Goal: Task Accomplishment & Management: Complete application form

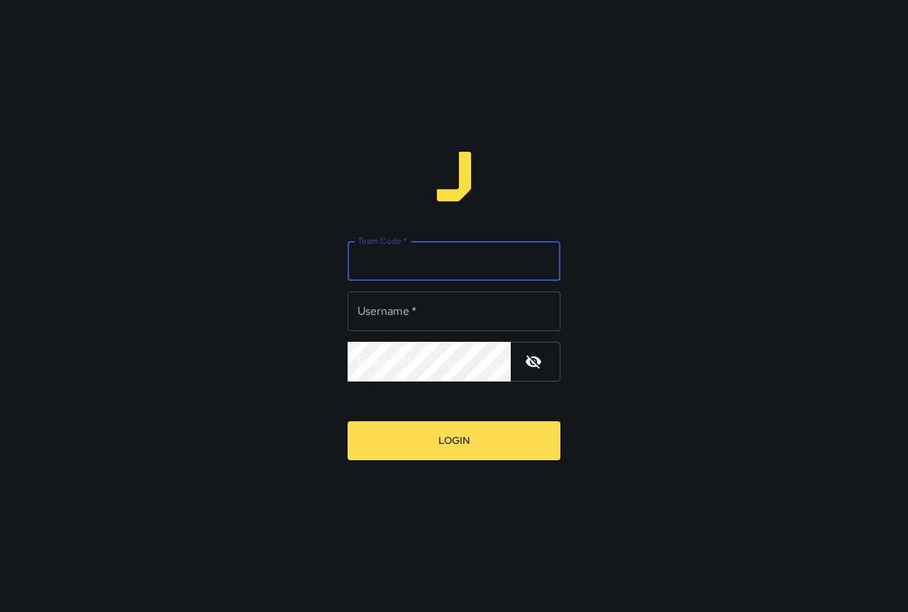
click at [399, 268] on input "Team Code   *" at bounding box center [454, 261] width 213 height 40
type input "****"
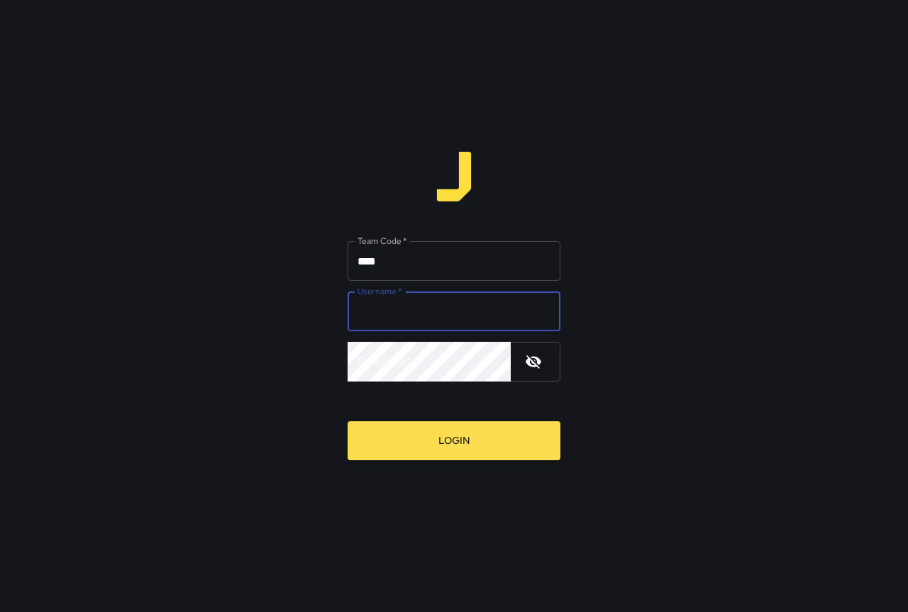
click at [436, 306] on input "Username   *" at bounding box center [454, 312] width 213 height 40
type input "*******"
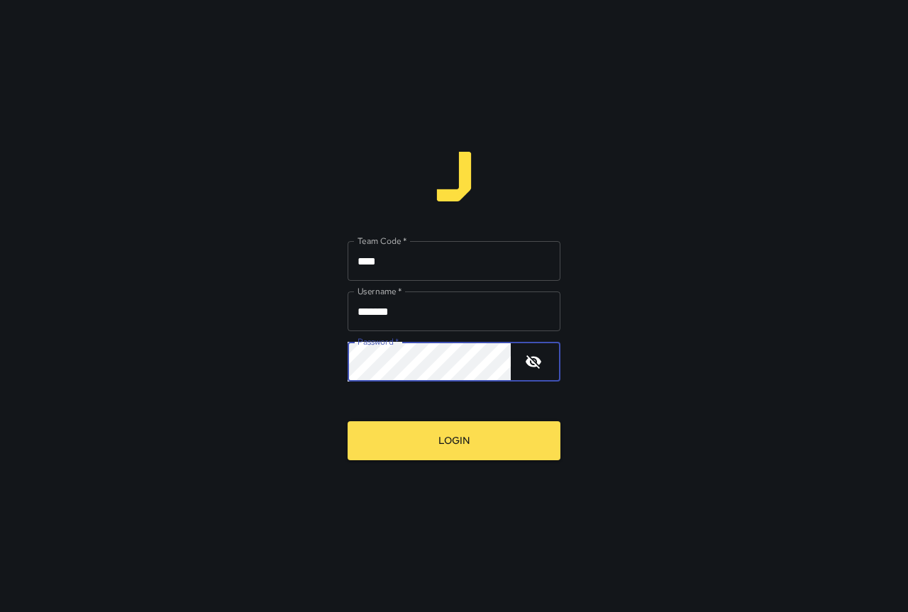
click at [348, 421] on button "Login" at bounding box center [454, 440] width 213 height 39
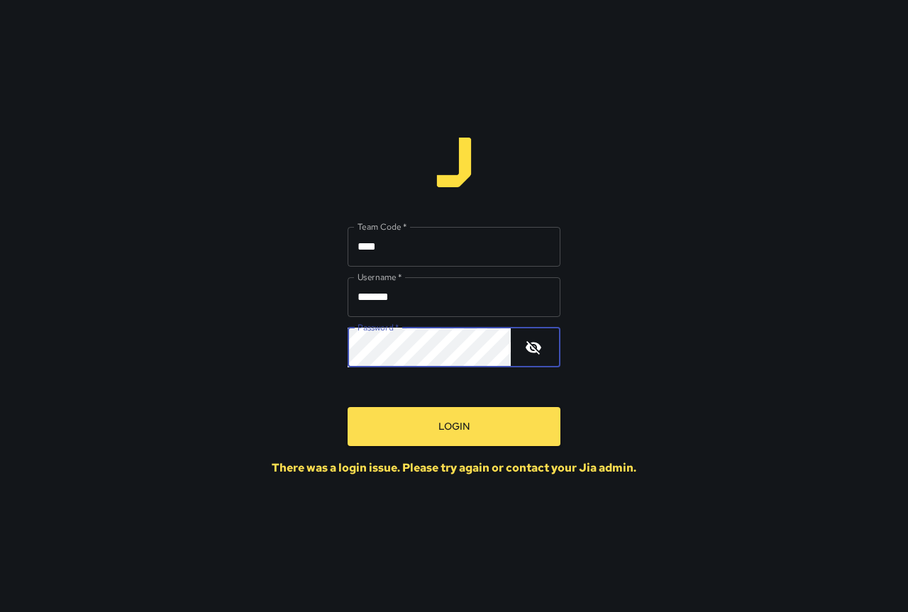
click at [348, 407] on button "Login" at bounding box center [454, 426] width 213 height 39
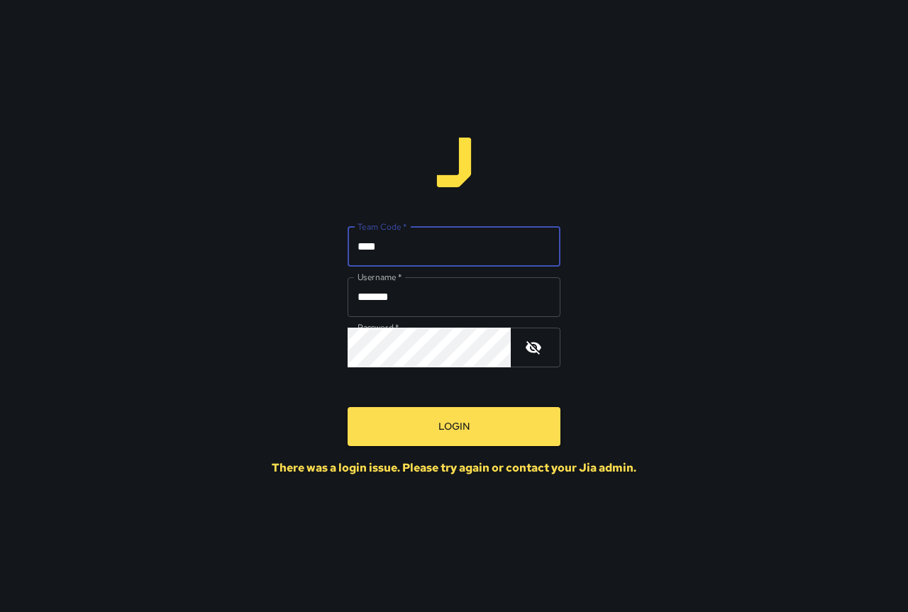
click at [362, 245] on input "****" at bounding box center [454, 247] width 213 height 40
type input "****"
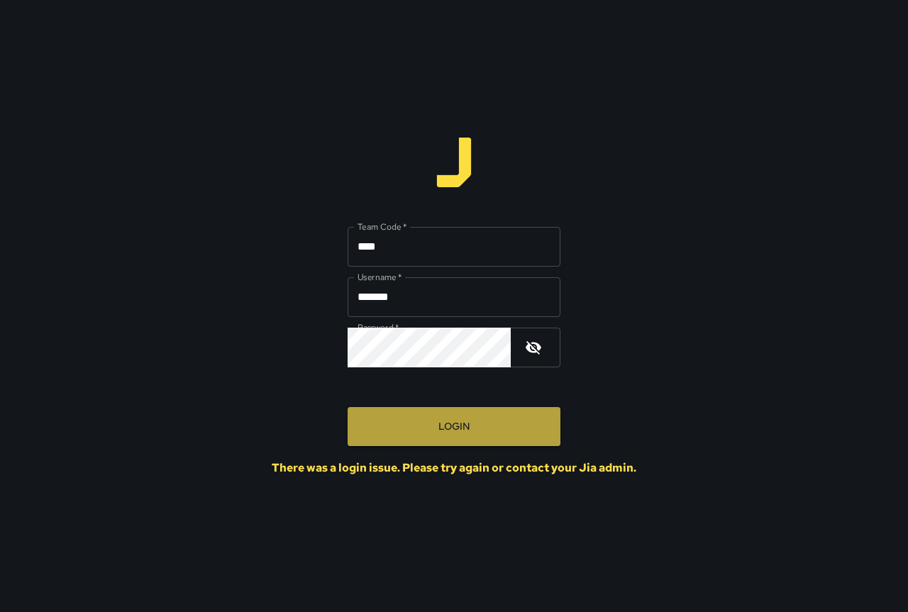
click at [479, 442] on button "Login" at bounding box center [454, 426] width 213 height 39
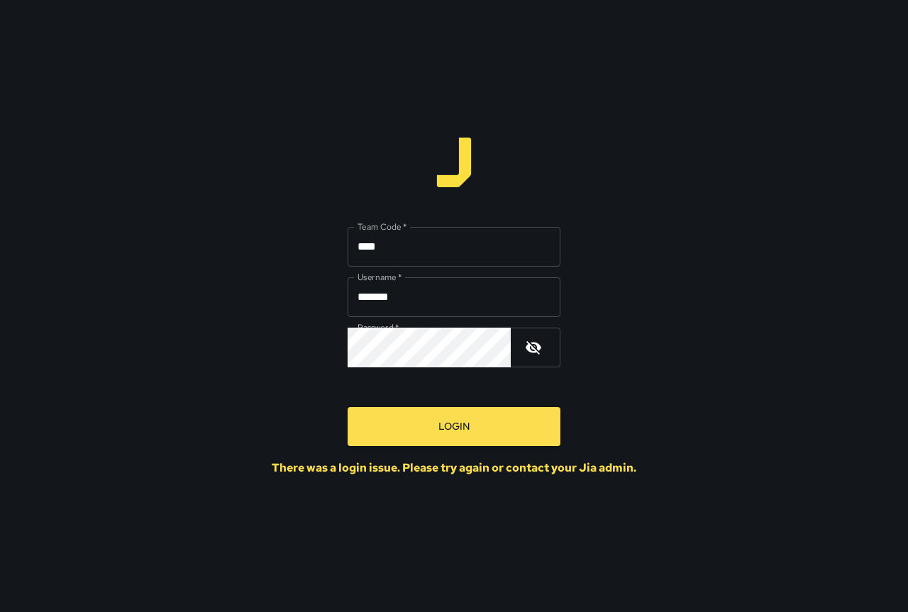
click at [471, 431] on button "Login" at bounding box center [454, 426] width 213 height 39
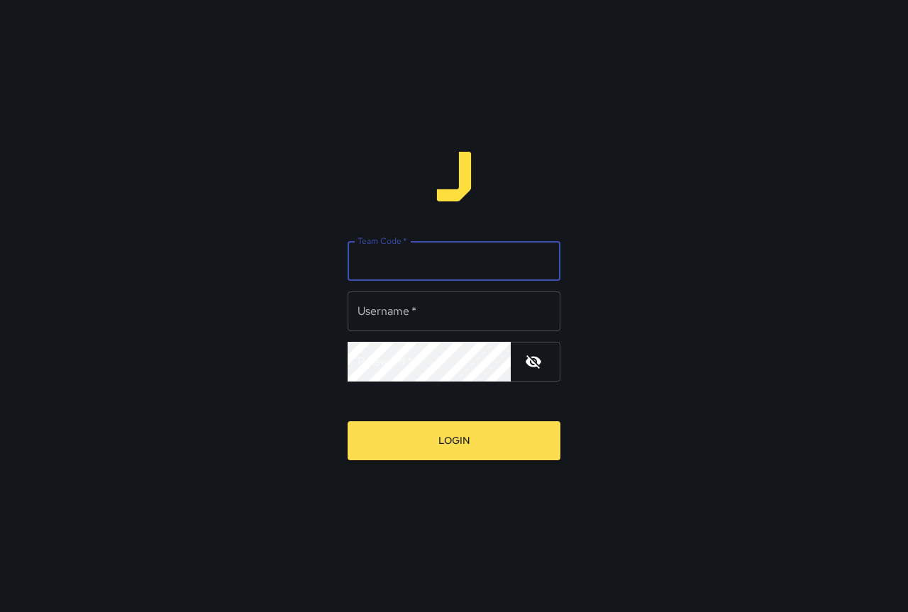
click at [412, 267] on input "Team Code   *" at bounding box center [454, 261] width 213 height 40
type input "****"
click at [448, 311] on input "Username   *" at bounding box center [454, 312] width 213 height 40
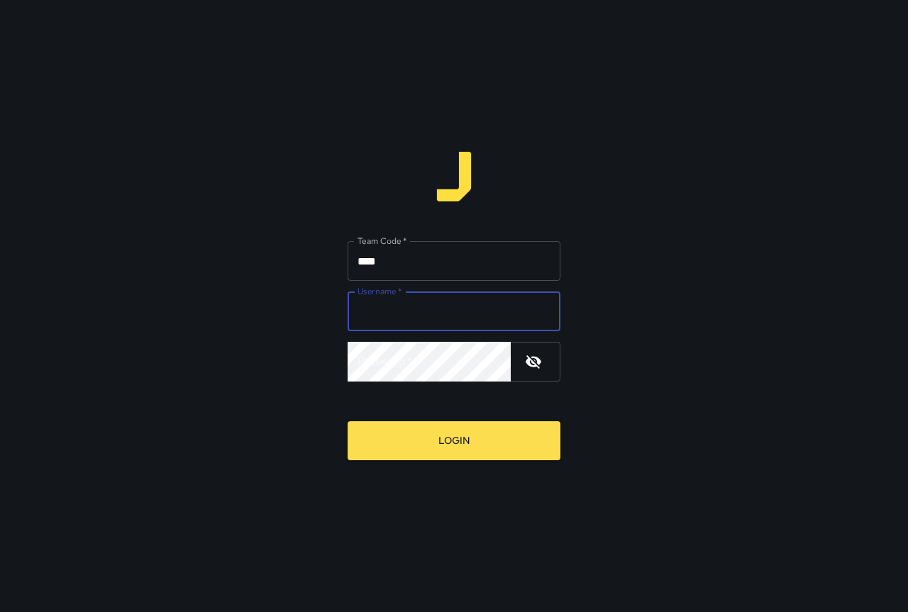
type input "*******"
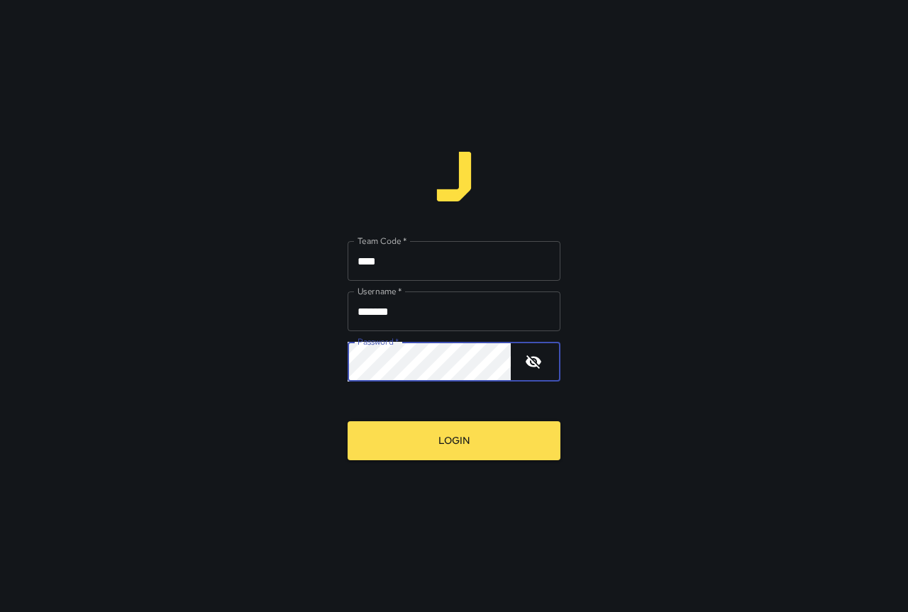
click at [348, 421] on button "Login" at bounding box center [454, 440] width 213 height 39
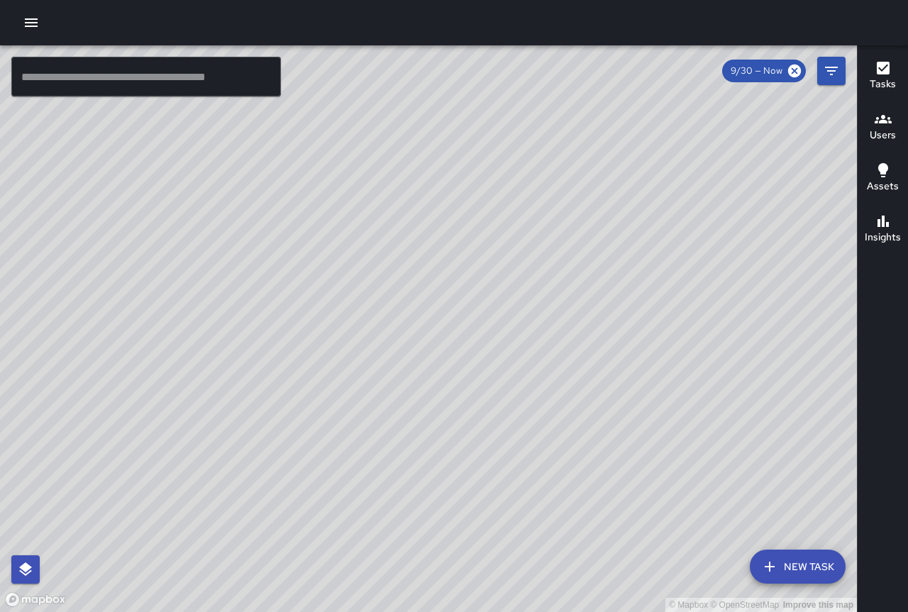
drag, startPoint x: 634, startPoint y: 326, endPoint x: 329, endPoint y: 121, distance: 368.6
click at [329, 121] on div "© Mapbox © OpenStreetMap Improve this map" at bounding box center [428, 328] width 857 height 567
drag, startPoint x: 510, startPoint y: 329, endPoint x: 555, endPoint y: 368, distance: 58.9
click at [555, 368] on div "© Mapbox © OpenStreetMap Improve this map" at bounding box center [428, 328] width 857 height 567
drag, startPoint x: 333, startPoint y: 214, endPoint x: 583, endPoint y: 453, distance: 345.8
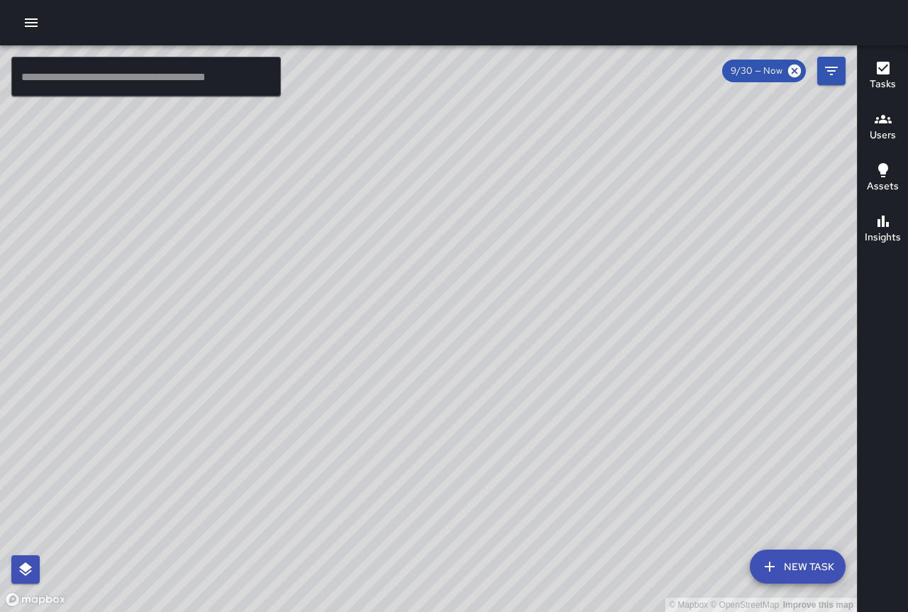
click at [612, 468] on div "© Mapbox © OpenStreetMap Improve this map" at bounding box center [428, 328] width 857 height 567
drag, startPoint x: 164, startPoint y: 197, endPoint x: 236, endPoint y: 402, distance: 217.9
click at [236, 402] on div "© Mapbox © OpenStreetMap Improve this map" at bounding box center [428, 328] width 857 height 567
click at [160, 236] on div "© Mapbox © OpenStreetMap Improve this map" at bounding box center [428, 328] width 857 height 567
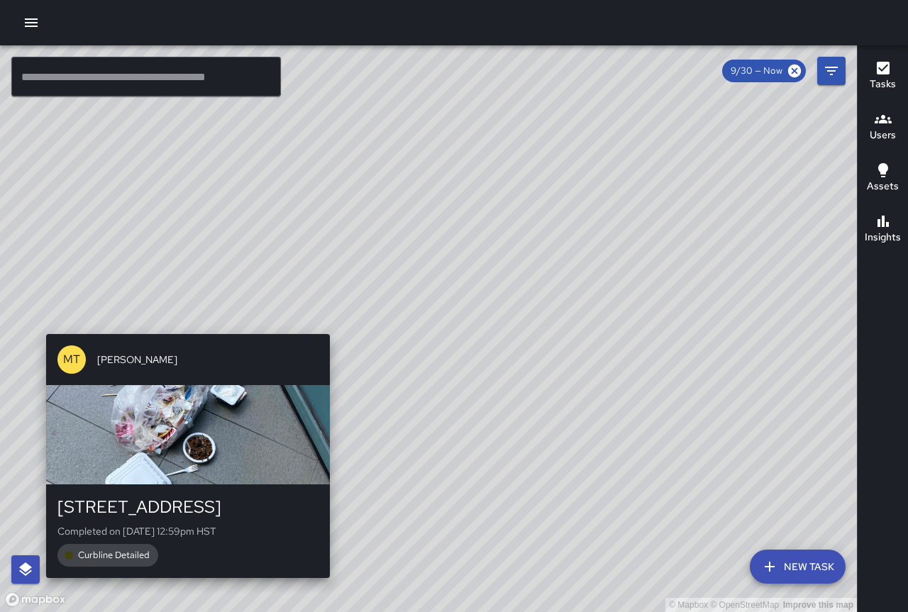
drag, startPoint x: 153, startPoint y: 218, endPoint x: 207, endPoint y: 391, distance: 181.3
click at [207, 391] on div "© Mapbox © OpenStreetMap Improve this map MT [PERSON_NAME] [STREET_ADDRESS] Com…" at bounding box center [428, 328] width 857 height 567
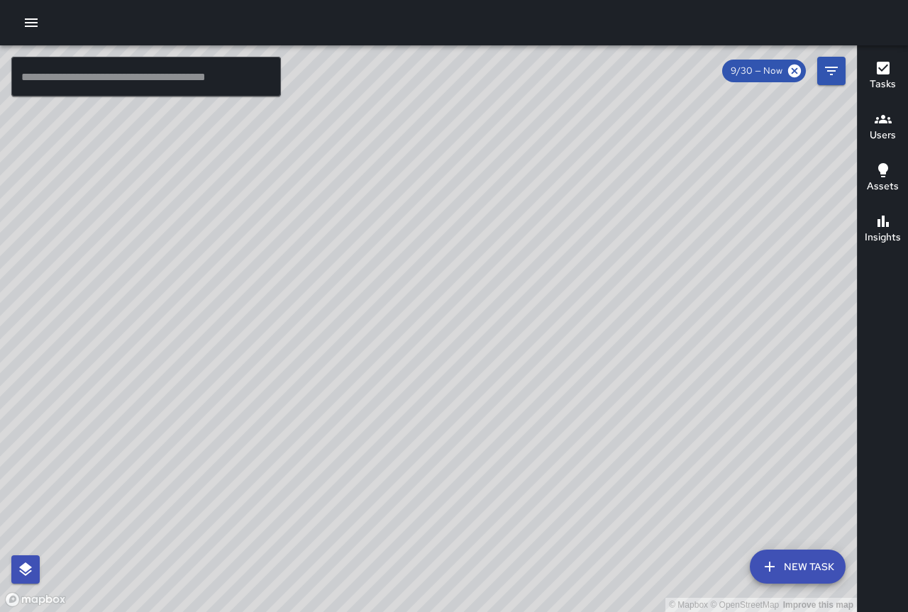
click at [258, 409] on div "© Mapbox © OpenStreetMap Improve this map" at bounding box center [428, 328] width 857 height 567
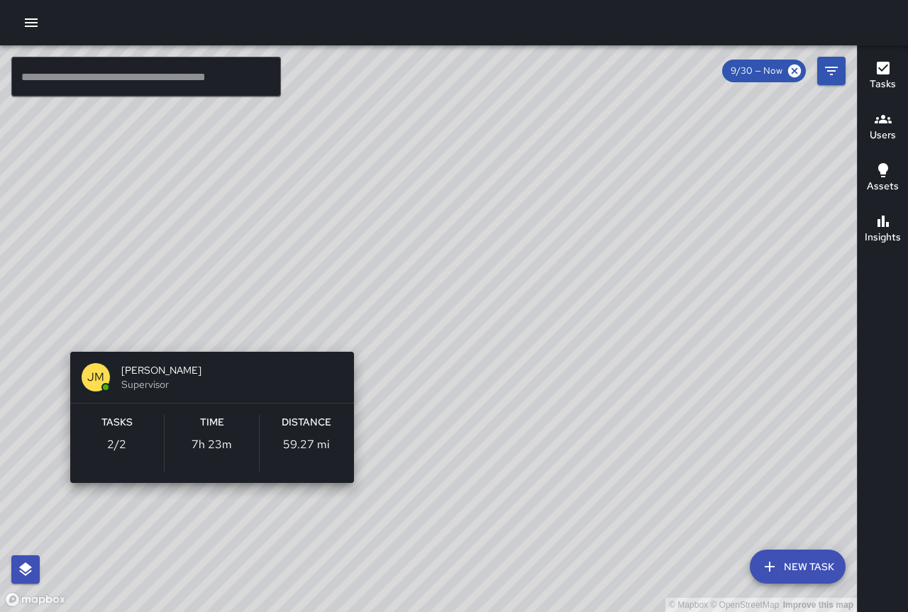
click at [202, 331] on div "© Mapbox © OpenStreetMap Improve this map [PERSON_NAME] [PERSON_NAME] Superviso…" at bounding box center [428, 328] width 857 height 567
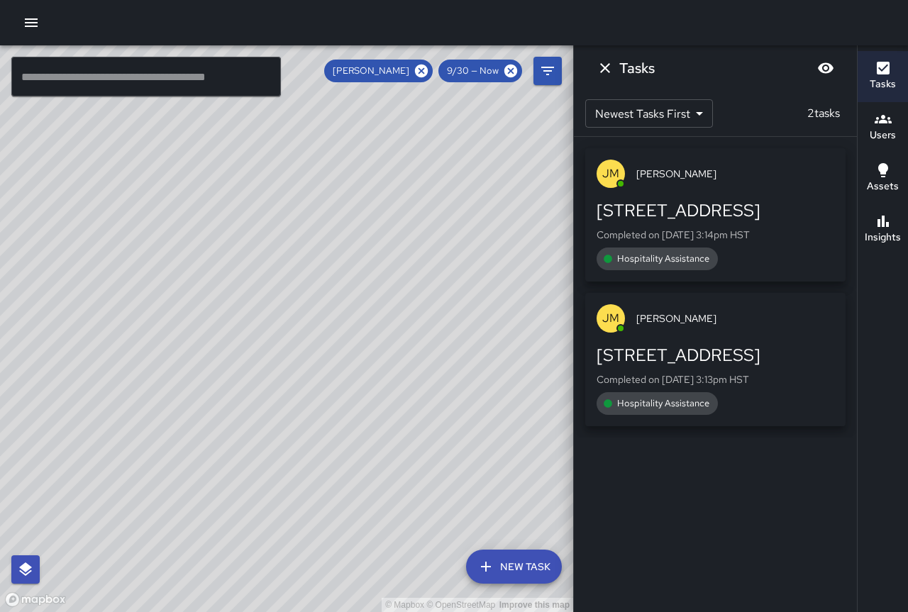
drag, startPoint x: 398, startPoint y: 266, endPoint x: 548, endPoint y: 391, distance: 195.0
click at [548, 391] on div "© Mapbox © OpenStreetMap Improve this map" at bounding box center [286, 328] width 573 height 567
drag, startPoint x: 158, startPoint y: 228, endPoint x: 403, endPoint y: 413, distance: 307.5
click at [403, 413] on div "© Mapbox © OpenStreetMap Improve this map" at bounding box center [286, 328] width 573 height 567
drag, startPoint x: 403, startPoint y: 413, endPoint x: 333, endPoint y: 331, distance: 107.7
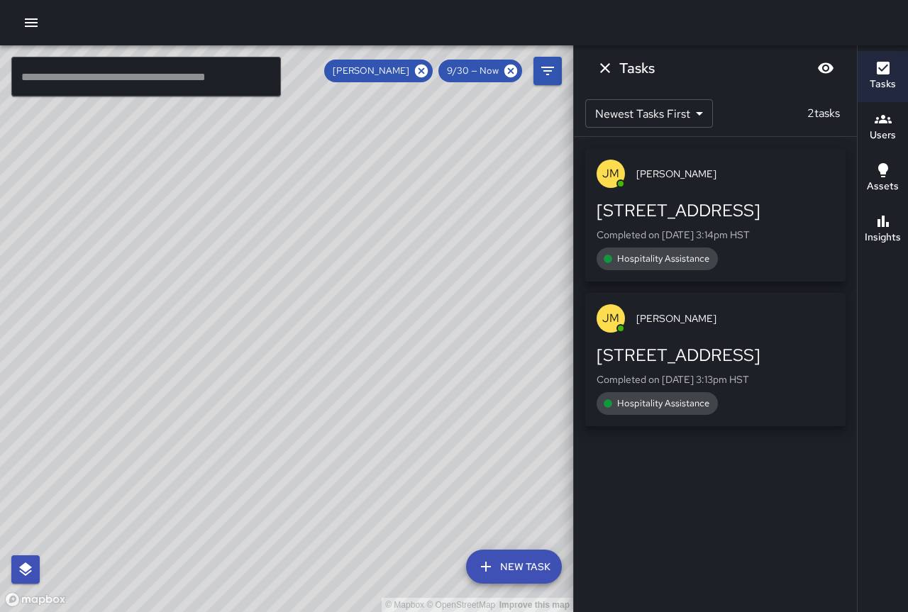
click at [333, 331] on div "© Mapbox © OpenStreetMap Improve this map" at bounding box center [286, 328] width 573 height 567
drag, startPoint x: 412, startPoint y: 373, endPoint x: 192, endPoint y: 314, distance: 226.8
click at [193, 314] on div "© Mapbox © OpenStreetMap Improve this map" at bounding box center [286, 328] width 573 height 567
drag, startPoint x: 250, startPoint y: 335, endPoint x: 183, endPoint y: 311, distance: 70.7
click at [183, 311] on div "© Mapbox © OpenStreetMap Improve this map" at bounding box center [286, 328] width 573 height 567
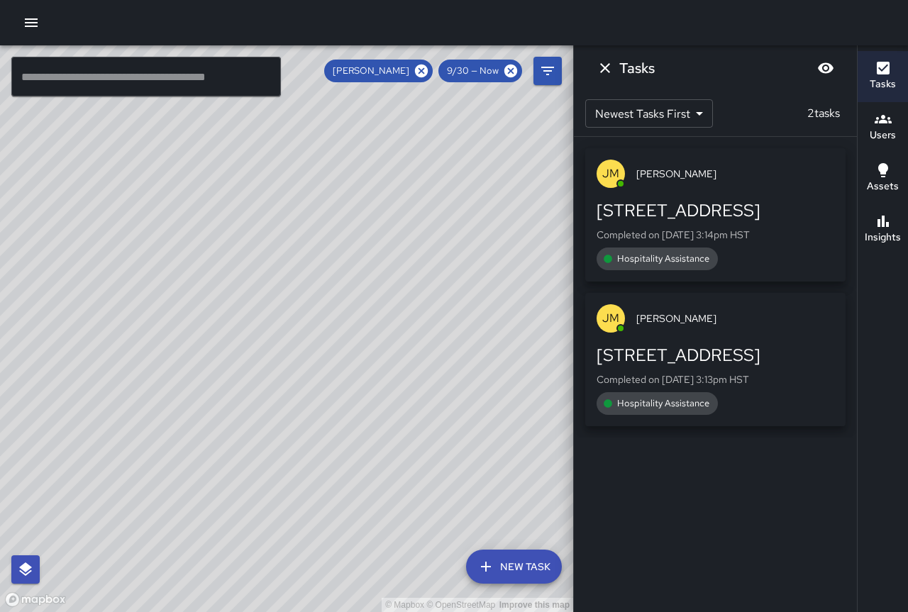
drag, startPoint x: 270, startPoint y: 311, endPoint x: 188, endPoint y: 358, distance: 94.1
click at [188, 358] on div "© Mapbox © OpenStreetMap Improve this map" at bounding box center [286, 328] width 573 height 567
drag, startPoint x: 314, startPoint y: 332, endPoint x: 249, endPoint y: 369, distance: 75.0
click at [250, 367] on div "© Mapbox © OpenStreetMap Improve this map" at bounding box center [286, 328] width 573 height 567
drag, startPoint x: 252, startPoint y: 302, endPoint x: 452, endPoint y: 262, distance: 204.1
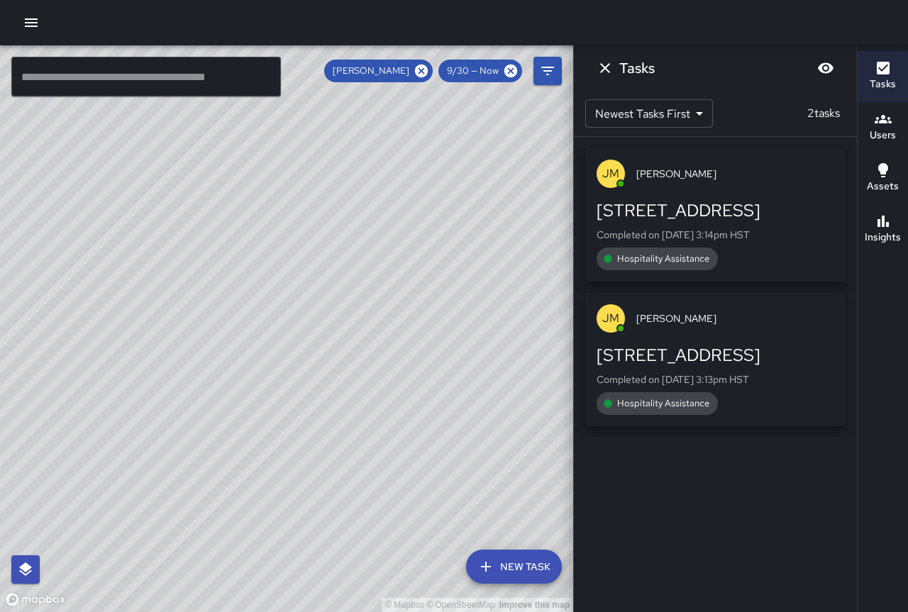
click at [452, 262] on div "© Mapbox © OpenStreetMap Improve this map" at bounding box center [286, 328] width 573 height 567
drag, startPoint x: 155, startPoint y: 219, endPoint x: 385, endPoint y: 451, distance: 327.1
click at [385, 451] on div "© Mapbox © OpenStreetMap Improve this map" at bounding box center [286, 328] width 573 height 567
drag, startPoint x: 216, startPoint y: 248, endPoint x: 418, endPoint y: 475, distance: 304.6
click at [418, 476] on div "© Mapbox © OpenStreetMap Improve this map" at bounding box center [286, 328] width 573 height 567
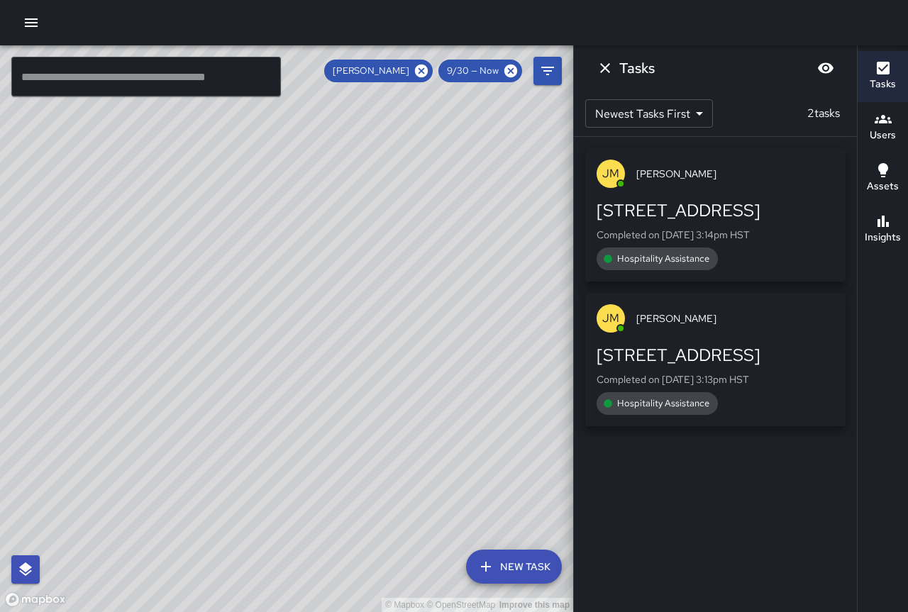
drag, startPoint x: 258, startPoint y: 285, endPoint x: 0, endPoint y: 128, distance: 301.6
click at [0, 128] on div "© Mapbox © OpenStreetMap Improve this map" at bounding box center [286, 328] width 573 height 567
drag, startPoint x: 332, startPoint y: 370, endPoint x: 211, endPoint y: 214, distance: 198.3
click at [211, 214] on div "© Mapbox © OpenStreetMap Improve this map" at bounding box center [286, 328] width 573 height 567
drag, startPoint x: 391, startPoint y: 322, endPoint x: 280, endPoint y: 212, distance: 156.0
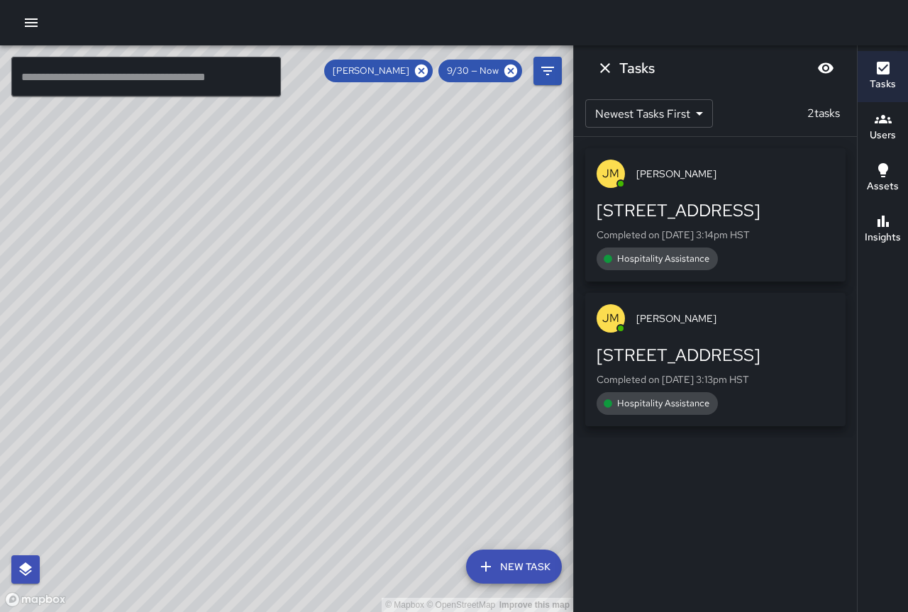
click at [281, 212] on div "© Mapbox © OpenStreetMap Improve this map" at bounding box center [286, 328] width 573 height 567
drag, startPoint x: 421, startPoint y: 365, endPoint x: 255, endPoint y: 250, distance: 201.9
click at [255, 250] on div "© Mapbox © OpenStreetMap Improve this map" at bounding box center [286, 328] width 573 height 567
drag, startPoint x: 221, startPoint y: 324, endPoint x: 268, endPoint y: 317, distance: 47.4
click at [268, 317] on div "© Mapbox © OpenStreetMap Improve this map" at bounding box center [286, 328] width 573 height 567
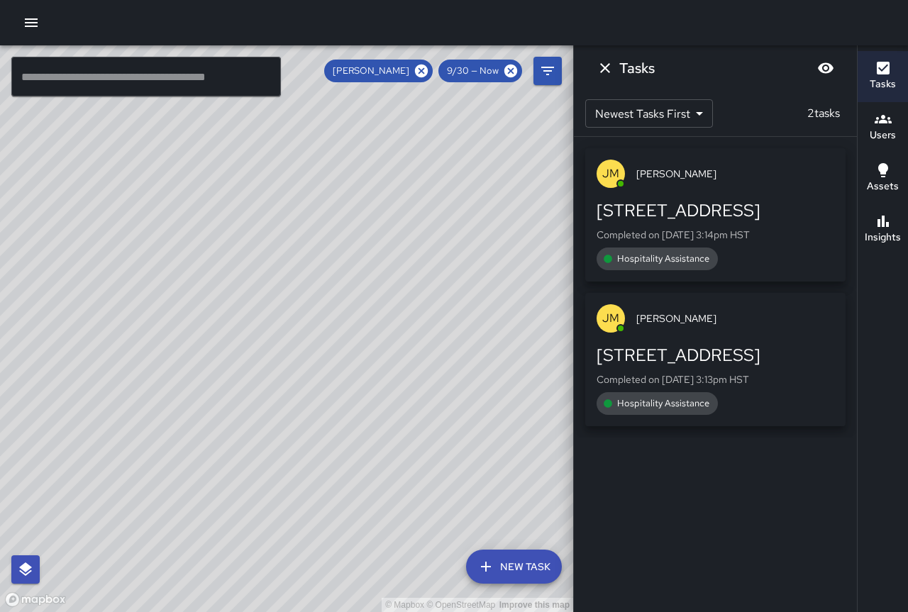
drag, startPoint x: 251, startPoint y: 313, endPoint x: 266, endPoint y: 251, distance: 63.5
click at [268, 253] on div "© Mapbox © OpenStreetMap Improve this map" at bounding box center [286, 328] width 573 height 567
drag, startPoint x: 320, startPoint y: 368, endPoint x: 243, endPoint y: 310, distance: 96.8
click at [243, 310] on div "© Mapbox © OpenStreetMap Improve this map" at bounding box center [286, 328] width 573 height 567
drag, startPoint x: 336, startPoint y: 257, endPoint x: 302, endPoint y: 352, distance: 100.8
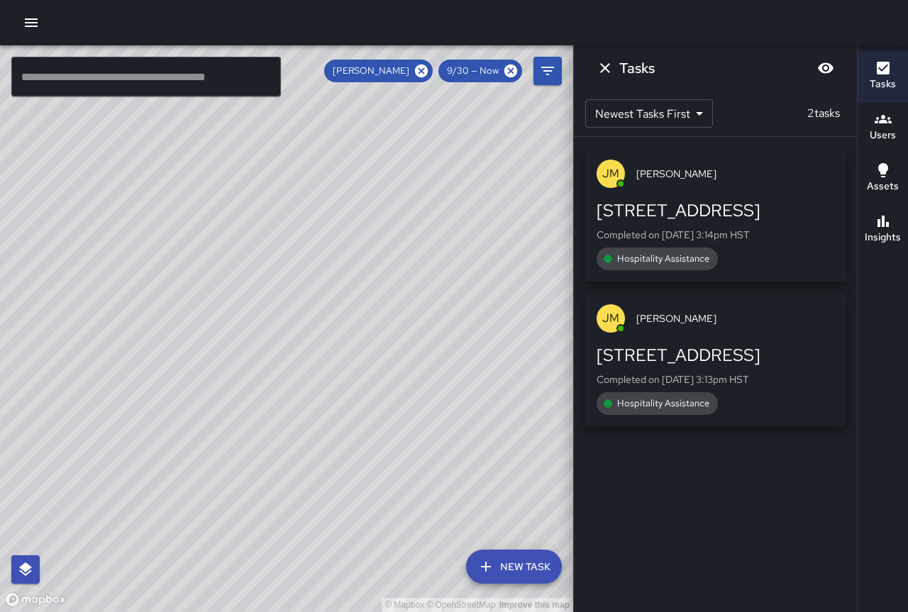
click at [302, 352] on div "© Mapbox © OpenStreetMap Improve this map" at bounding box center [286, 328] width 573 height 567
drag, startPoint x: 206, startPoint y: 275, endPoint x: 296, endPoint y: 440, distance: 187.7
click at [324, 462] on div "© Mapbox © OpenStreetMap Improve this map" at bounding box center [286, 328] width 573 height 567
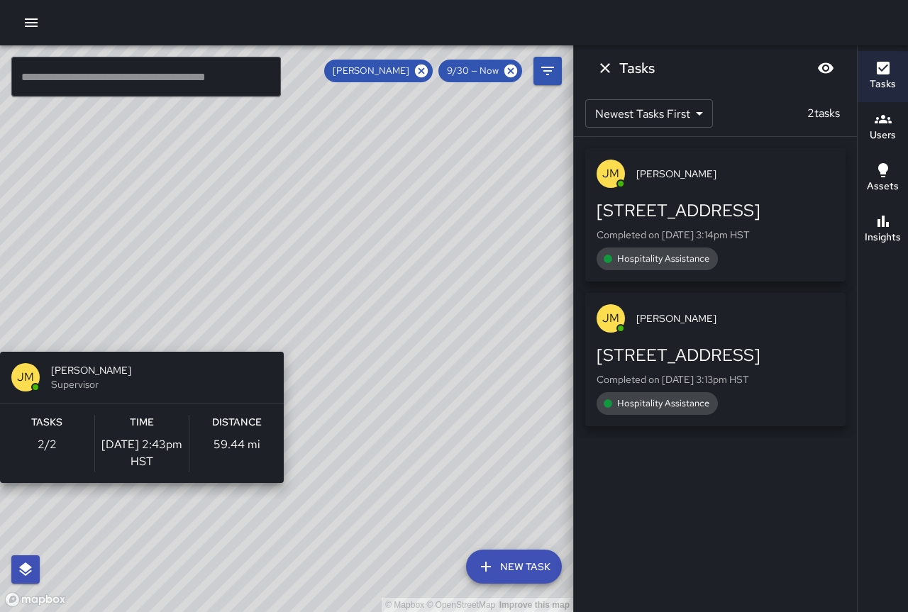
drag, startPoint x: 461, startPoint y: 390, endPoint x: 287, endPoint y: 342, distance: 179.7
click at [287, 342] on div "© Mapbox © OpenStreetMap Improve this map [PERSON_NAME] [PERSON_NAME] Superviso…" at bounding box center [286, 328] width 573 height 567
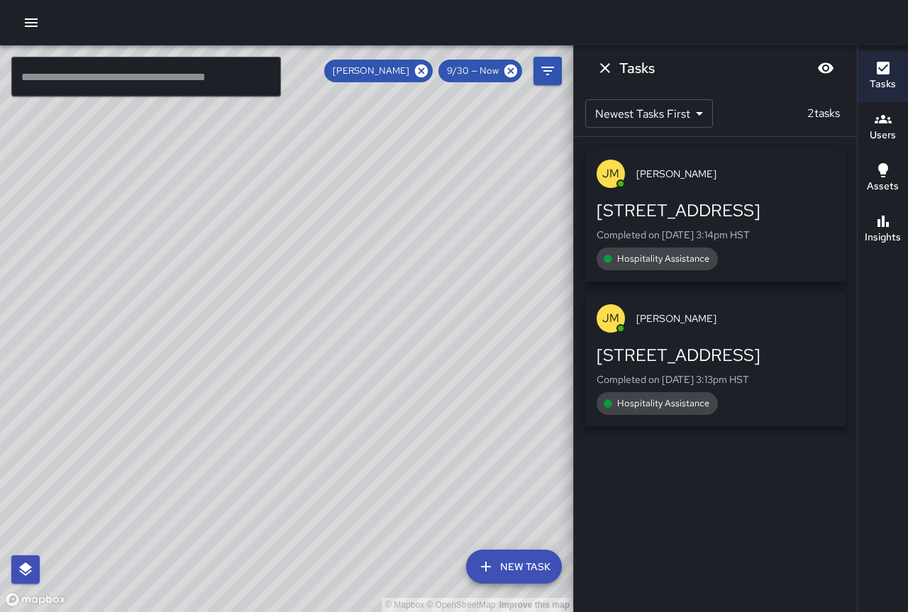
drag, startPoint x: 424, startPoint y: 385, endPoint x: 285, endPoint y: 342, distance: 146.1
click at [285, 342] on div "© Mapbox © OpenStreetMap Improve this map" at bounding box center [286, 328] width 573 height 567
drag, startPoint x: 416, startPoint y: 333, endPoint x: 284, endPoint y: 313, distance: 133.5
click at [284, 313] on div "© Mapbox © OpenStreetMap Improve this map" at bounding box center [286, 328] width 573 height 567
drag, startPoint x: 398, startPoint y: 324, endPoint x: 295, endPoint y: 326, distance: 102.9
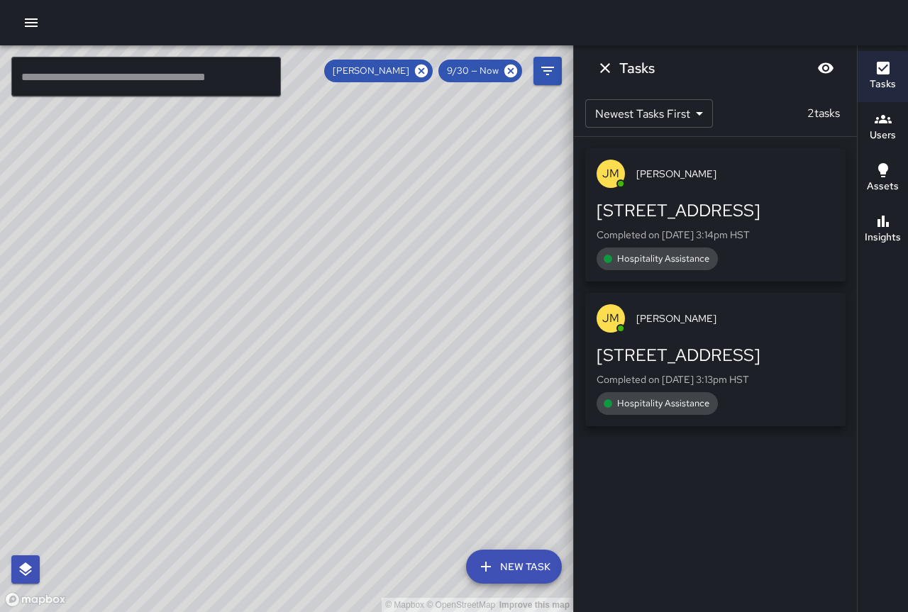
click at [296, 326] on div "© Mapbox © OpenStreetMap Improve this map" at bounding box center [286, 328] width 573 height 567
drag, startPoint x: 438, startPoint y: 374, endPoint x: 275, endPoint y: 263, distance: 197.0
click at [275, 263] on div "© Mapbox © OpenStreetMap Improve this map" at bounding box center [286, 328] width 573 height 567
drag, startPoint x: 382, startPoint y: 364, endPoint x: 314, endPoint y: 294, distance: 97.4
click at [315, 294] on div "© Mapbox © OpenStreetMap Improve this map" at bounding box center [286, 328] width 573 height 567
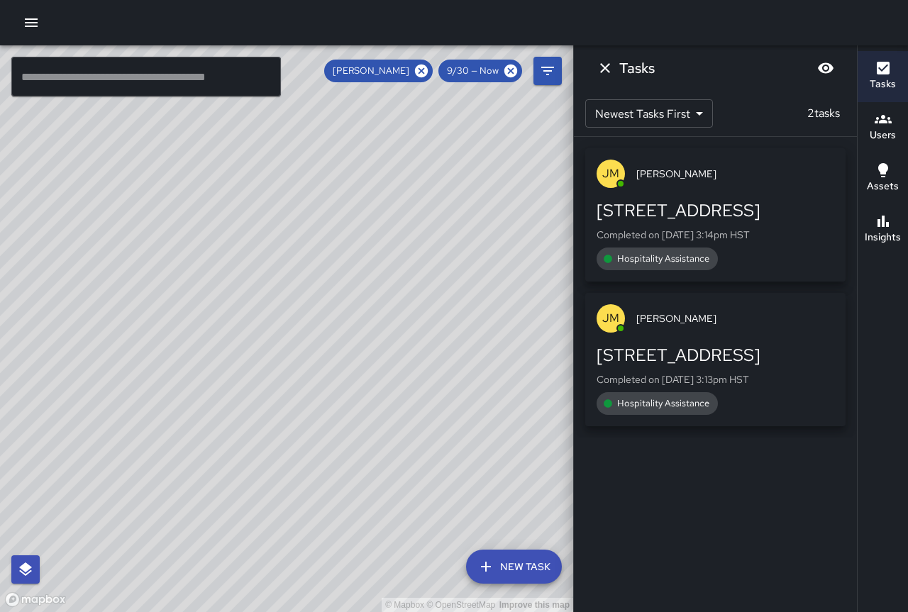
drag, startPoint x: 182, startPoint y: 255, endPoint x: 439, endPoint y: 402, distance: 295.3
click at [439, 402] on div "© Mapbox © OpenStreetMap Improve this map" at bounding box center [286, 328] width 573 height 567
drag, startPoint x: 290, startPoint y: 324, endPoint x: 395, endPoint y: 402, distance: 131.3
click at [395, 402] on div "© Mapbox © OpenStreetMap Improve this map" at bounding box center [286, 328] width 573 height 567
drag, startPoint x: 273, startPoint y: 296, endPoint x: 350, endPoint y: 381, distance: 114.6
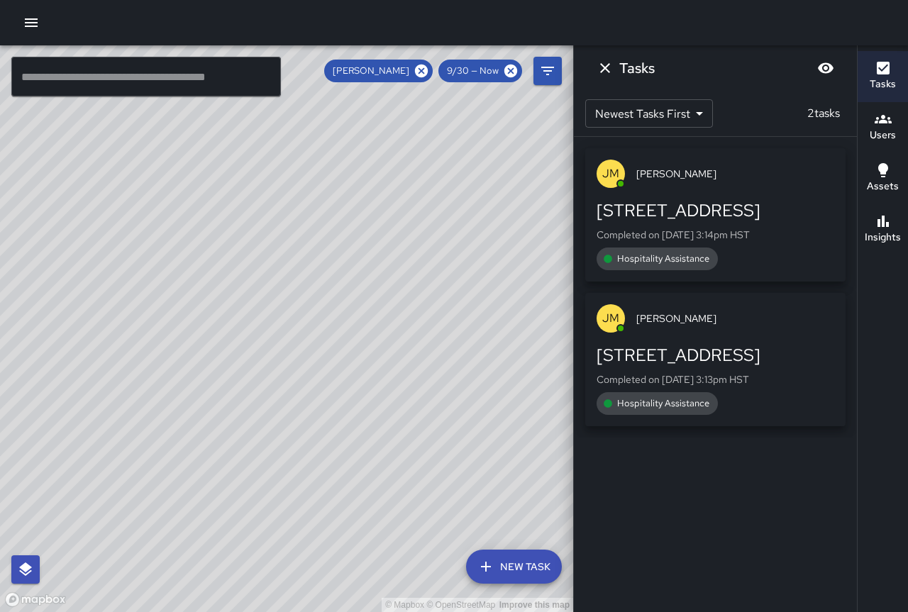
click at [350, 381] on div "© Mapbox © OpenStreetMap Improve this map" at bounding box center [286, 328] width 573 height 567
drag, startPoint x: 329, startPoint y: 319, endPoint x: 351, endPoint y: 355, distance: 42.3
click at [351, 355] on div "© Mapbox © OpenStreetMap Improve this map" at bounding box center [286, 328] width 573 height 567
drag, startPoint x: 373, startPoint y: 373, endPoint x: 303, endPoint y: 285, distance: 112.7
click at [303, 285] on div "© Mapbox © OpenStreetMap Improve this map" at bounding box center [286, 328] width 573 height 567
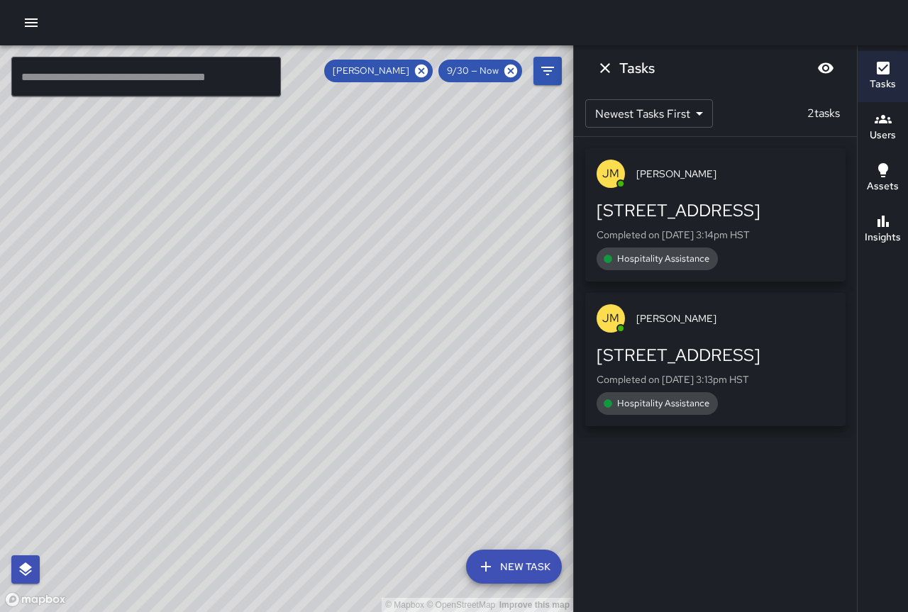
drag, startPoint x: 424, startPoint y: 431, endPoint x: 355, endPoint y: 397, distance: 76.5
click at [355, 397] on div "© Mapbox © OpenStreetMap Improve this map" at bounding box center [286, 328] width 573 height 567
drag, startPoint x: 378, startPoint y: 445, endPoint x: 292, endPoint y: 372, distance: 112.8
click at [292, 372] on div "© Mapbox © OpenStreetMap Improve this map" at bounding box center [286, 328] width 573 height 567
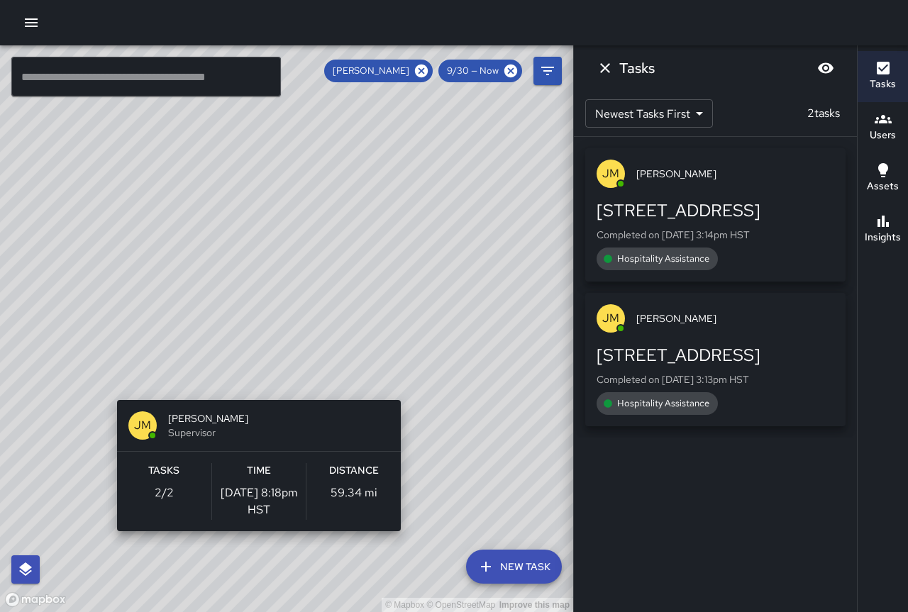
drag, startPoint x: 362, startPoint y: 451, endPoint x: 243, endPoint y: 386, distance: 134.9
click at [243, 386] on div "© Mapbox © OpenStreetMap Improve this map [PERSON_NAME] [PERSON_NAME] Superviso…" at bounding box center [286, 328] width 573 height 567
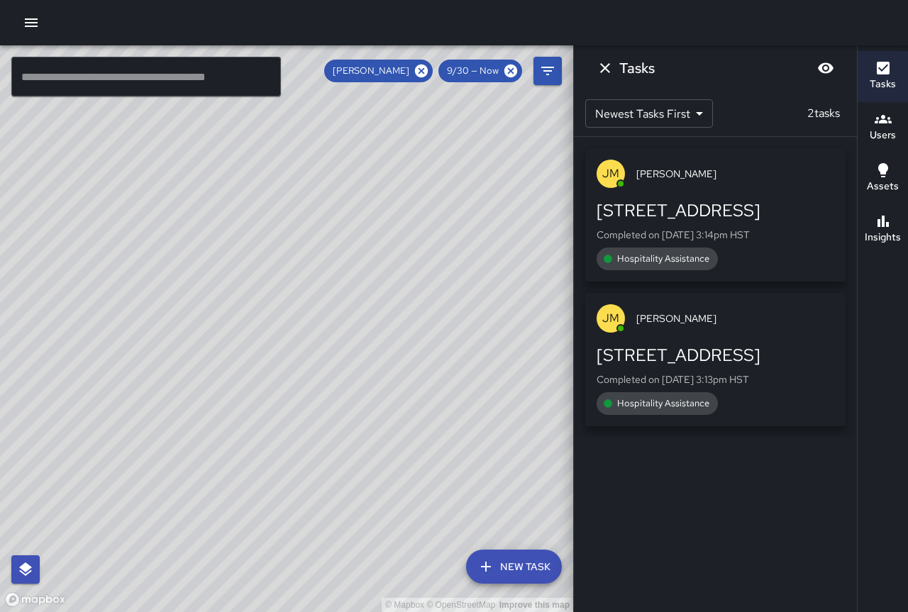
drag, startPoint x: 124, startPoint y: 226, endPoint x: 219, endPoint y: 314, distance: 129.5
click at [317, 399] on div "© Mapbox © OpenStreetMap Improve this map" at bounding box center [286, 328] width 573 height 567
drag, startPoint x: 194, startPoint y: 285, endPoint x: 335, endPoint y: 422, distance: 196.7
click at [337, 426] on div "© Mapbox © OpenStreetMap Improve this map" at bounding box center [286, 328] width 573 height 567
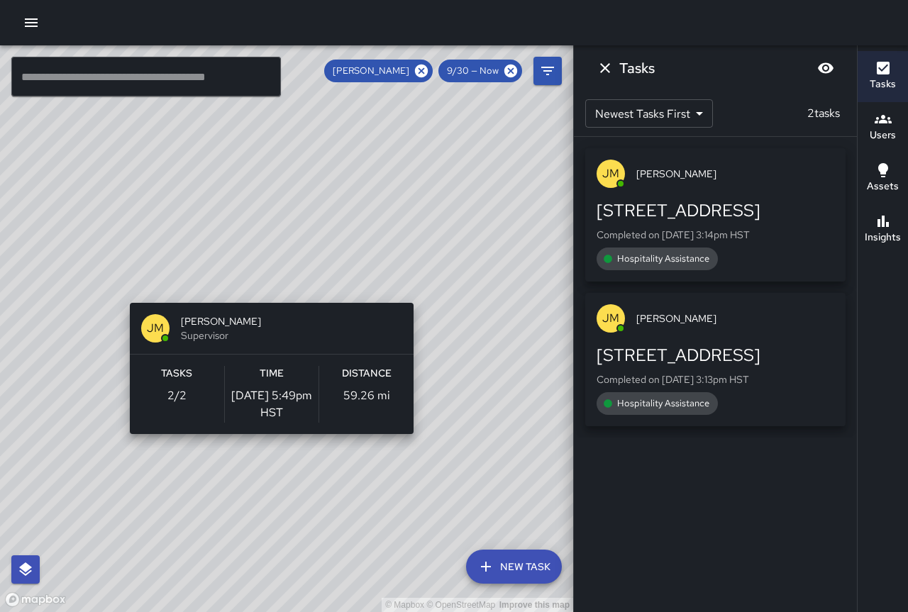
drag, startPoint x: 304, startPoint y: 338, endPoint x: 252, endPoint y: 277, distance: 80.0
click at [252, 277] on div "© Mapbox © OpenStreetMap Improve this map [PERSON_NAME] [PERSON_NAME] Superviso…" at bounding box center [286, 328] width 573 height 567
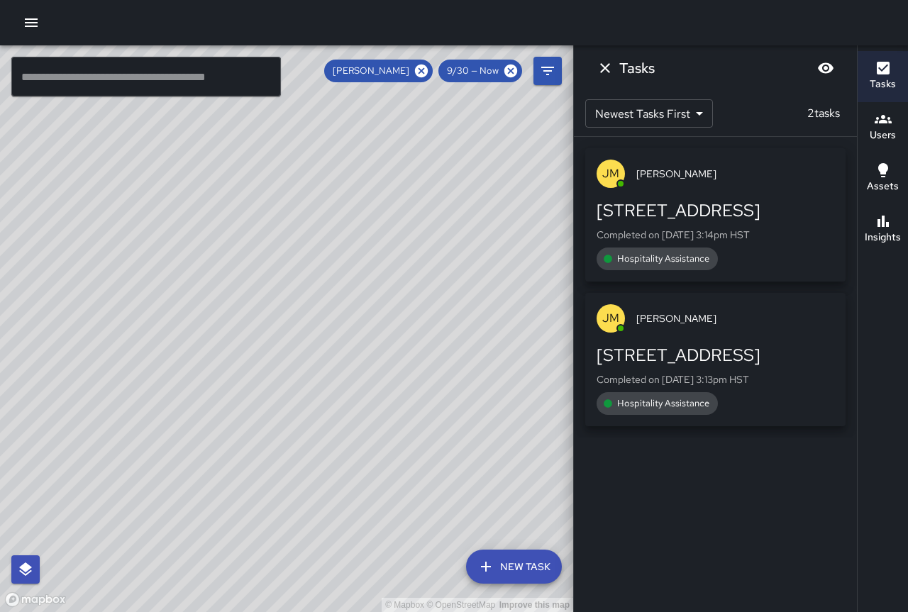
click at [323, 309] on div "© Mapbox © OpenStreetMap Improve this map [PERSON_NAME] [PERSON_NAME] Superviso…" at bounding box center [286, 328] width 573 height 567
drag, startPoint x: 338, startPoint y: 343, endPoint x: 262, endPoint y: 249, distance: 121.0
click at [262, 249] on div "© Mapbox © OpenStreetMap Improve this map" at bounding box center [286, 328] width 573 height 567
click at [385, 324] on div "© Mapbox © OpenStreetMap Improve this map" at bounding box center [286, 328] width 573 height 567
drag, startPoint x: 457, startPoint y: 369, endPoint x: 376, endPoint y: 286, distance: 115.9
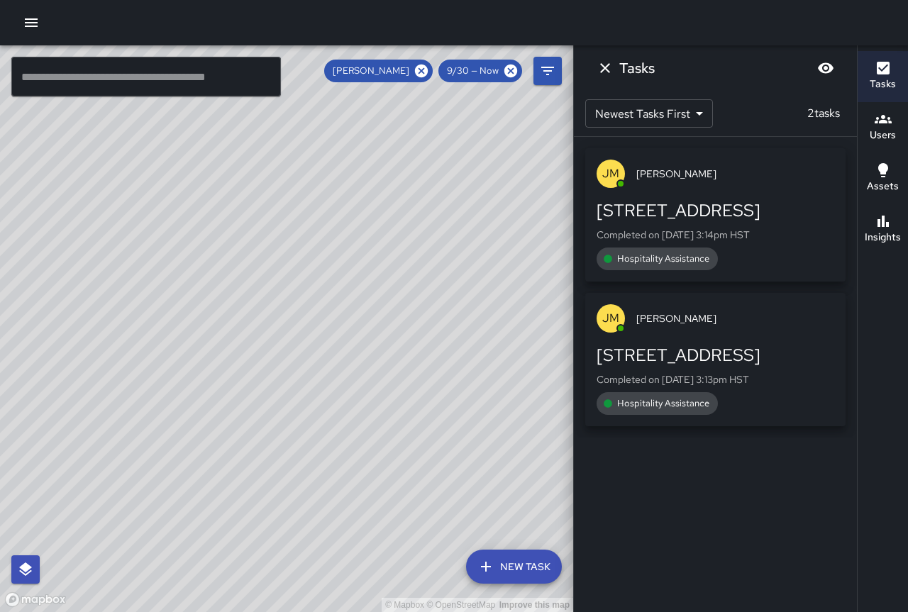
click at [376, 286] on div "© Mapbox © OpenStreetMap Improve this map" at bounding box center [286, 328] width 573 height 567
drag, startPoint x: 399, startPoint y: 314, endPoint x: 277, endPoint y: 251, distance: 136.8
click at [277, 251] on div "© Mapbox © OpenStreetMap Improve this map" at bounding box center [286, 328] width 573 height 567
drag, startPoint x: 388, startPoint y: 324, endPoint x: 321, endPoint y: 286, distance: 77.2
click at [321, 286] on div "© Mapbox © OpenStreetMap Improve this map" at bounding box center [286, 328] width 573 height 567
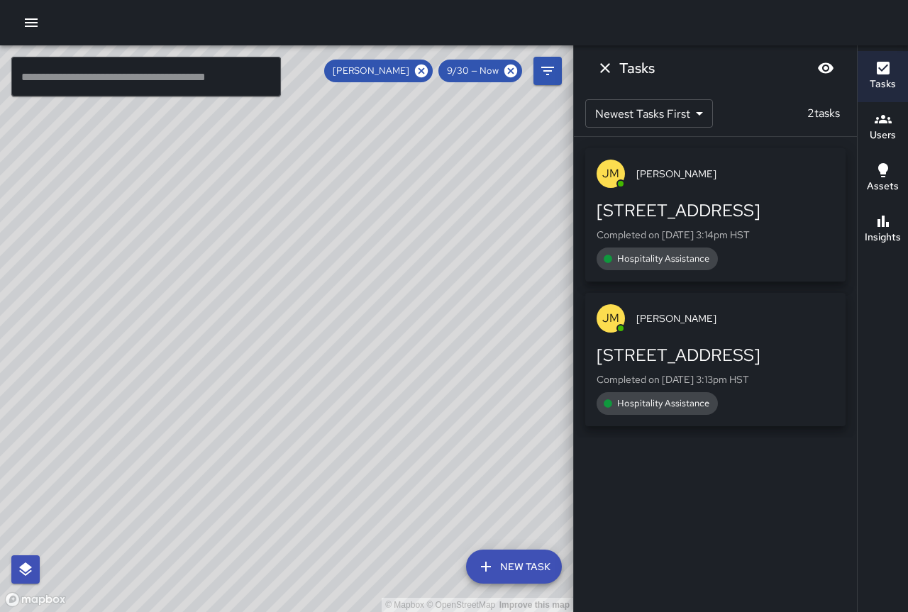
drag, startPoint x: 374, startPoint y: 346, endPoint x: 269, endPoint y: 287, distance: 120.4
click at [269, 287] on div "© Mapbox © OpenStreetMap Improve this map" at bounding box center [286, 328] width 573 height 567
drag, startPoint x: 304, startPoint y: 342, endPoint x: 552, endPoint y: 567, distance: 335.1
click at [552, 567] on div "© Mapbox © OpenStreetMap Improve this map ​ New Task [PERSON_NAME] 9/30 — Now M…" at bounding box center [286, 328] width 573 height 567
drag, startPoint x: 335, startPoint y: 302, endPoint x: 355, endPoint y: 324, distance: 30.1
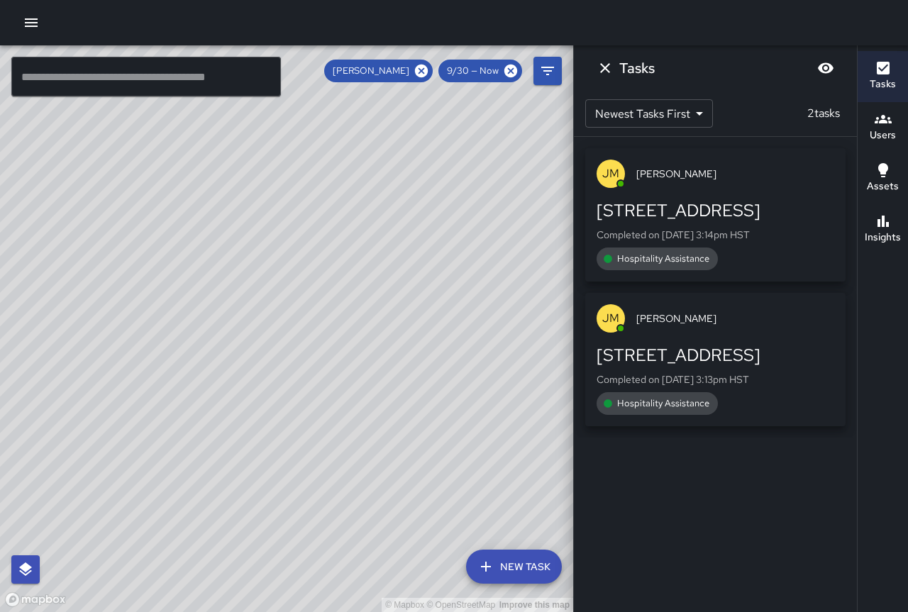
click at [355, 324] on div "© Mapbox © OpenStreetMap Improve this map" at bounding box center [286, 328] width 573 height 567
drag, startPoint x: 355, startPoint y: 352, endPoint x: 233, endPoint y: 265, distance: 150.0
click at [232, 260] on div "© Mapbox © OpenStreetMap Improve this map" at bounding box center [286, 328] width 573 height 567
drag, startPoint x: 324, startPoint y: 337, endPoint x: 253, endPoint y: 262, distance: 102.9
click at [253, 262] on div "© Mapbox © OpenStreetMap Improve this map" at bounding box center [286, 328] width 573 height 567
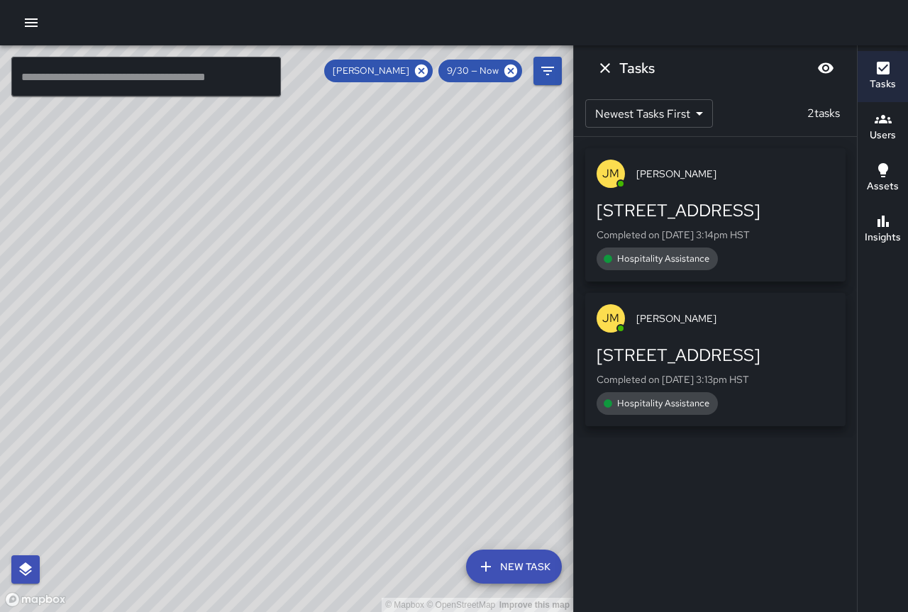
drag, startPoint x: 250, startPoint y: 172, endPoint x: 403, endPoint y: 325, distance: 216.7
click at [403, 325] on div "© Mapbox © OpenStreetMap Improve this map" at bounding box center [286, 328] width 573 height 567
drag, startPoint x: 211, startPoint y: 217, endPoint x: 315, endPoint y: 373, distance: 187.7
click at [315, 373] on div "© Mapbox © OpenStreetMap Improve this map" at bounding box center [286, 328] width 573 height 567
drag, startPoint x: 291, startPoint y: 236, endPoint x: 348, endPoint y: 352, distance: 129.2
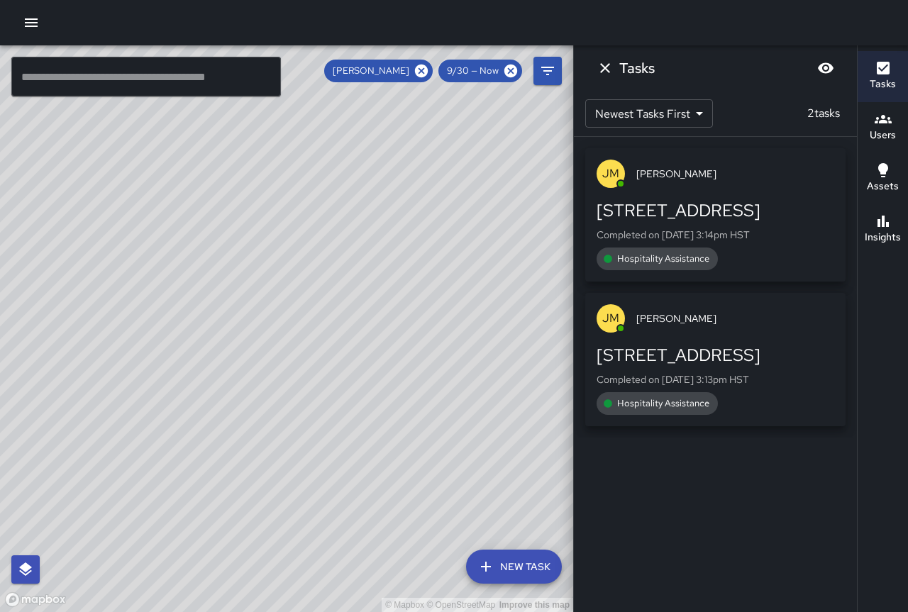
click at [348, 352] on div "© Mapbox © OpenStreetMap Improve this map" at bounding box center [286, 328] width 573 height 567
click at [419, 70] on icon at bounding box center [421, 71] width 13 height 13
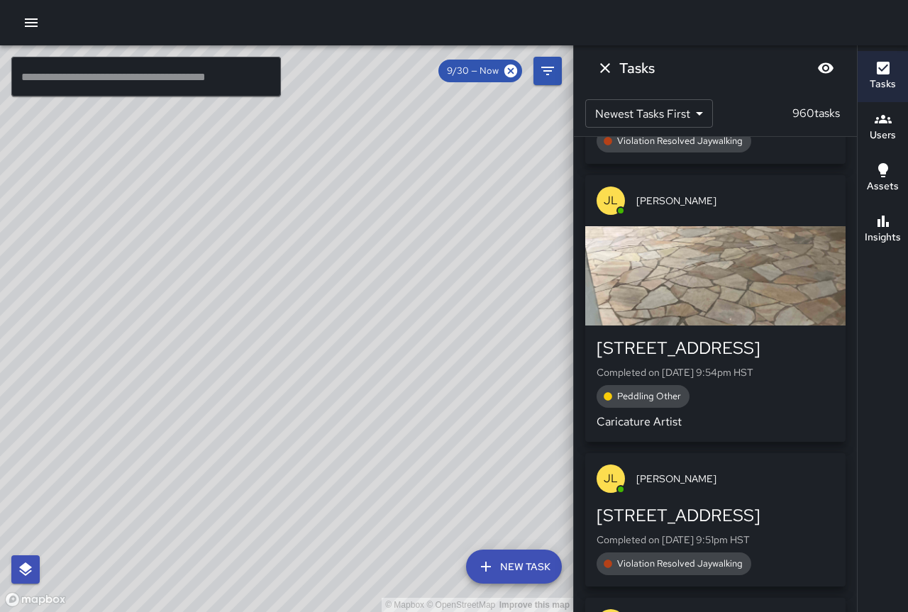
scroll to position [284, 0]
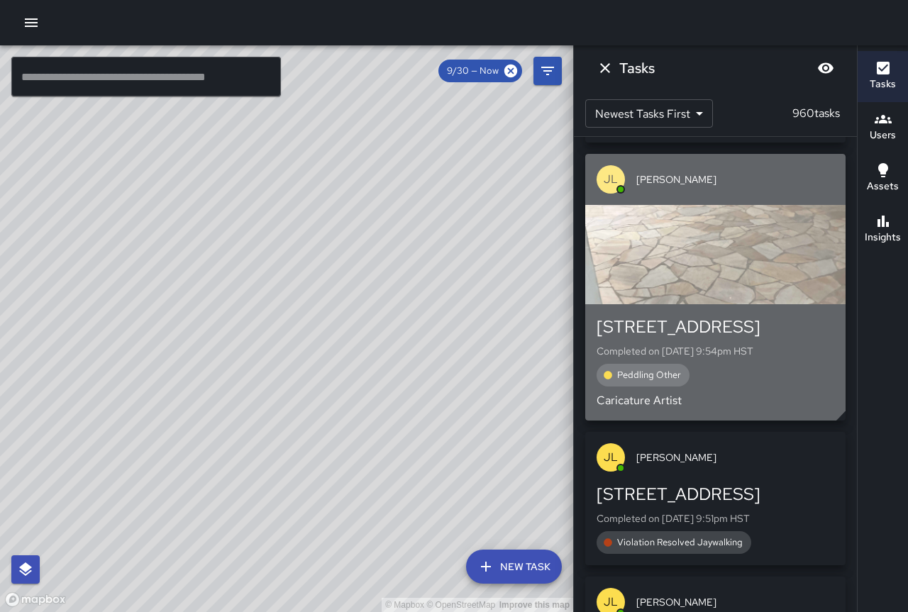
click at [688, 269] on div "button" at bounding box center [715, 254] width 260 height 99
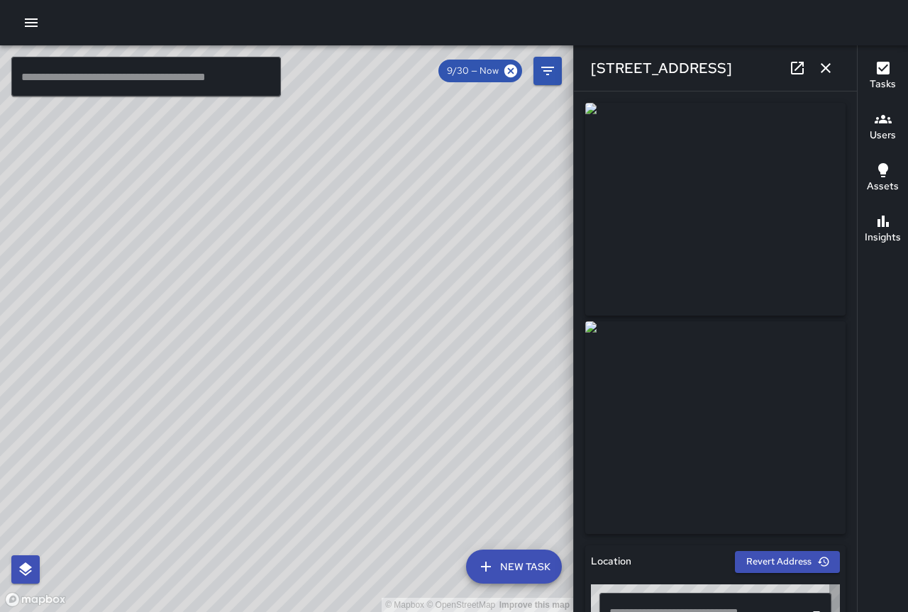
type input "**********"
click at [830, 69] on icon "button" at bounding box center [825, 68] width 17 height 17
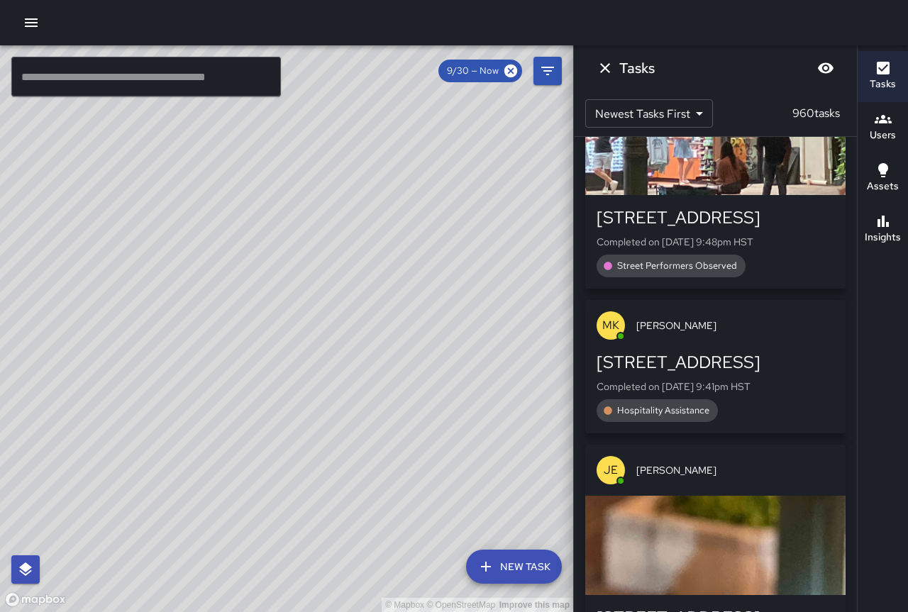
scroll to position [819, 0]
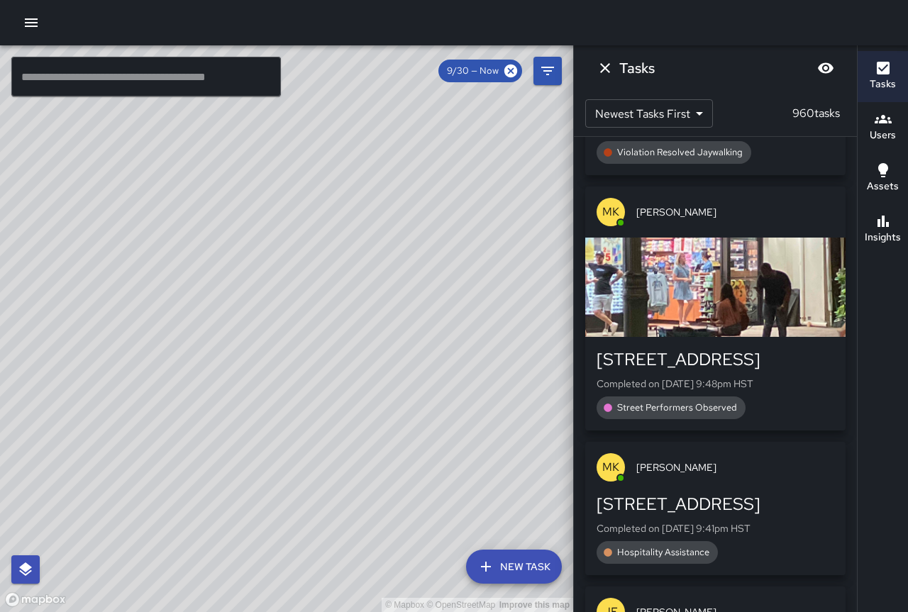
click at [734, 300] on div "button" at bounding box center [715, 287] width 260 height 99
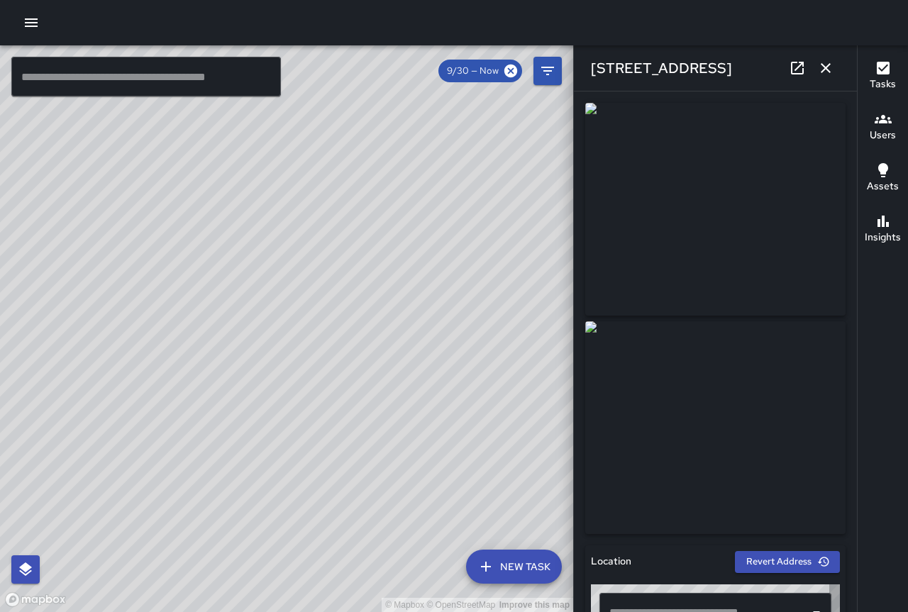
type input "**********"
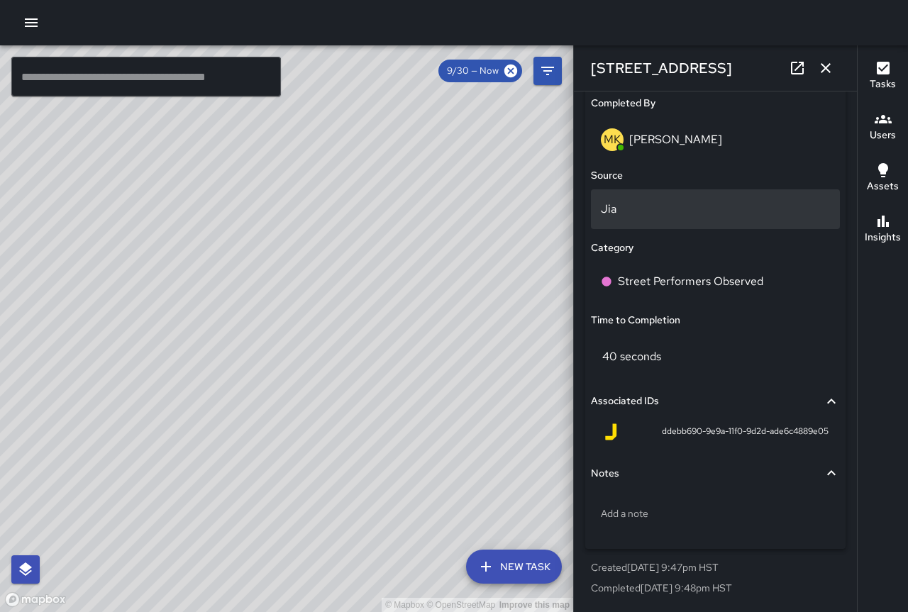
scroll to position [475, 0]
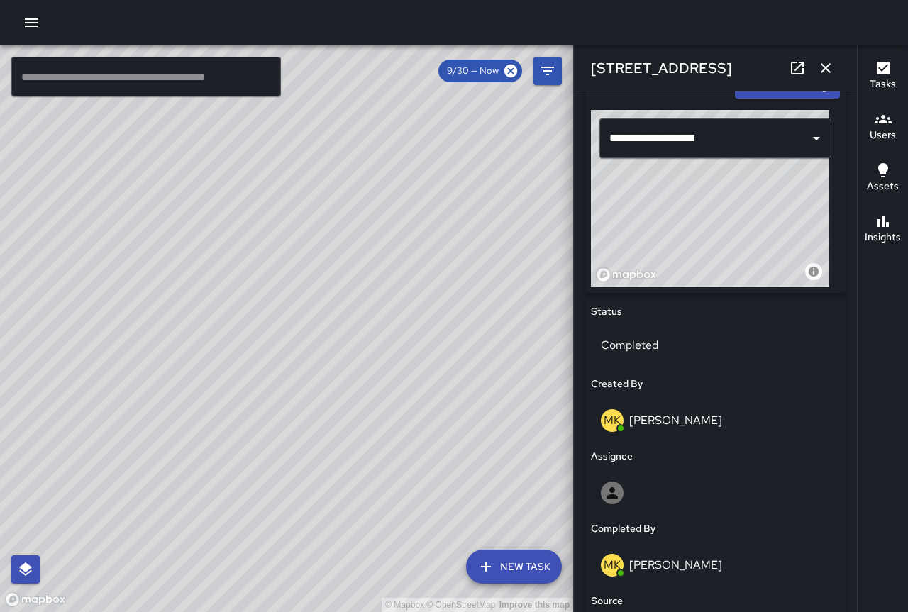
click at [712, 199] on div "© Mapbox © OpenStreetMap Improve this map" at bounding box center [710, 198] width 238 height 177
click at [712, 197] on div "© Mapbox © OpenStreetMap Improve this map" at bounding box center [710, 198] width 238 height 177
click at [754, 92] on button "Revert Address" at bounding box center [787, 88] width 105 height 22
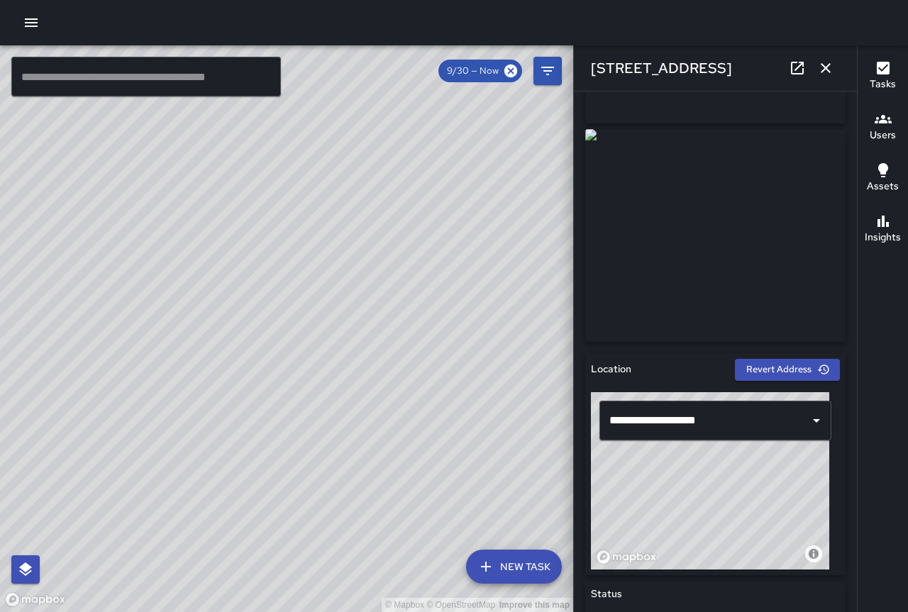
scroll to position [191, 0]
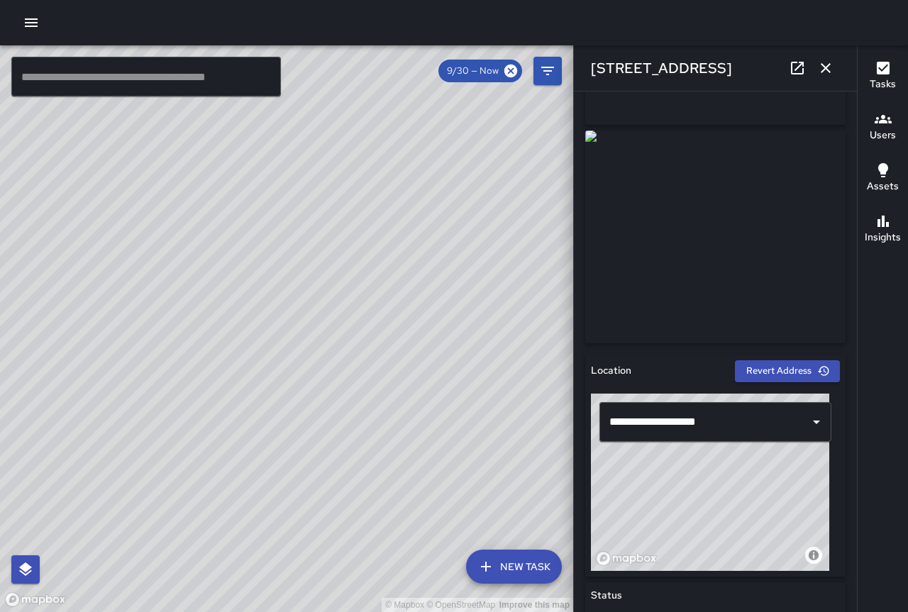
click at [724, 230] on img at bounding box center [715, 237] width 260 height 213
click at [719, 235] on img at bounding box center [715, 237] width 260 height 213
click at [791, 365] on button "Revert Address" at bounding box center [787, 371] width 105 height 22
click at [814, 69] on button "button" at bounding box center [826, 68] width 28 height 28
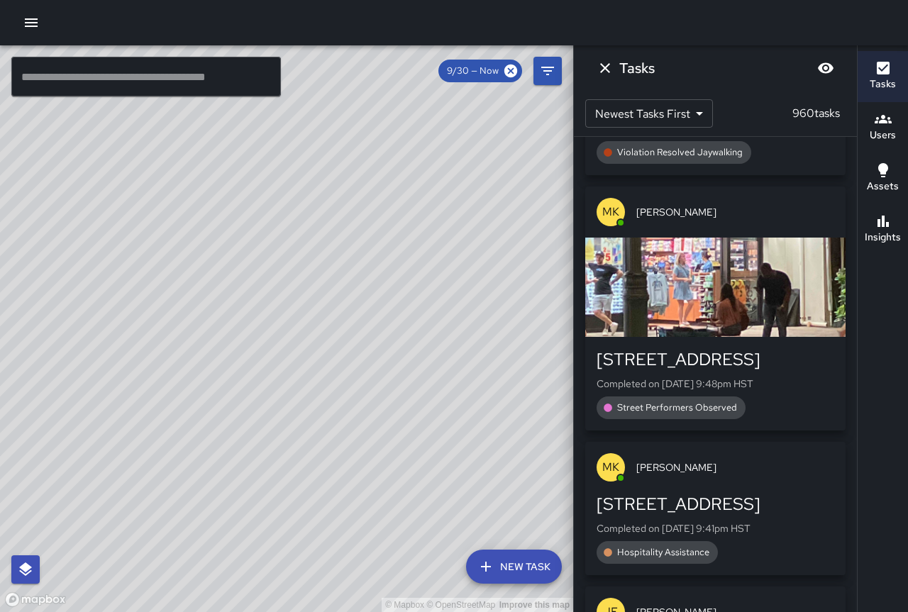
click at [773, 297] on div "button" at bounding box center [715, 287] width 260 height 99
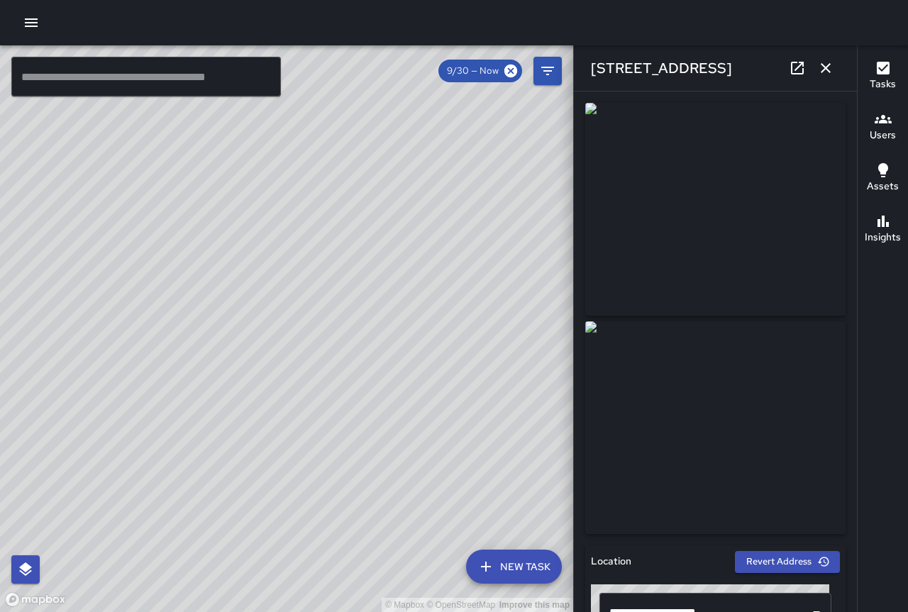
click at [740, 247] on img at bounding box center [715, 209] width 260 height 213
click at [827, 68] on icon "button" at bounding box center [826, 68] width 10 height 10
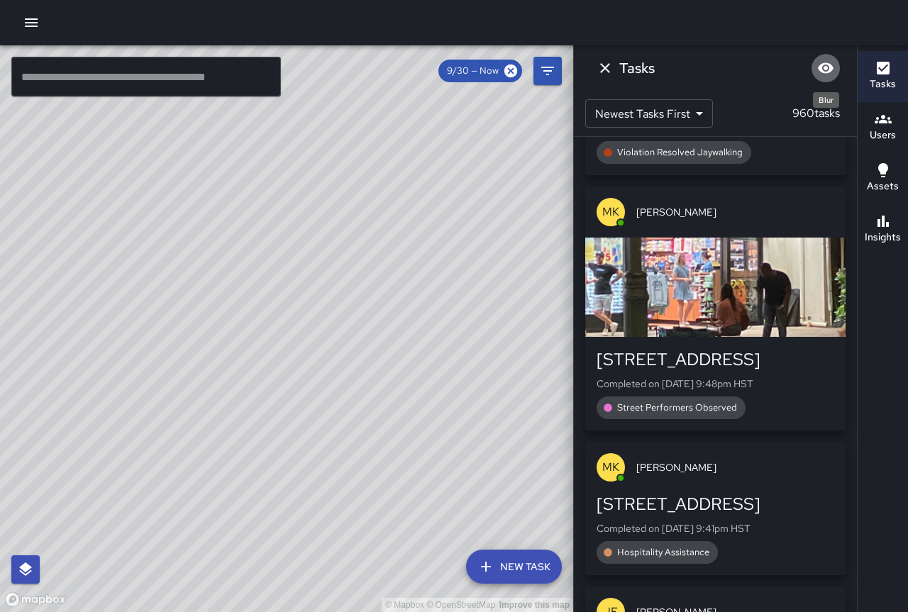
click at [822, 65] on icon "Blur" at bounding box center [826, 68] width 16 height 11
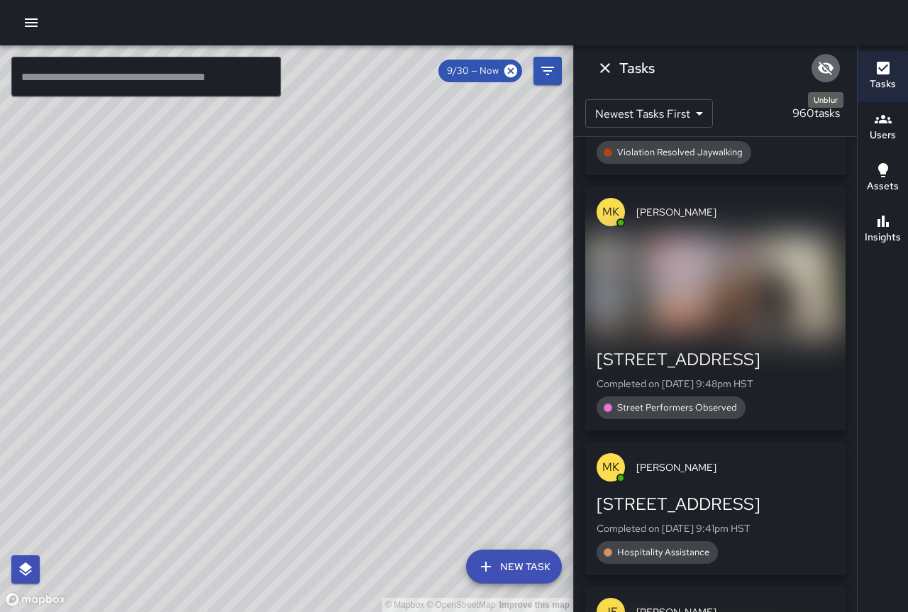
click at [822, 65] on icon "Unblur" at bounding box center [826, 68] width 16 height 13
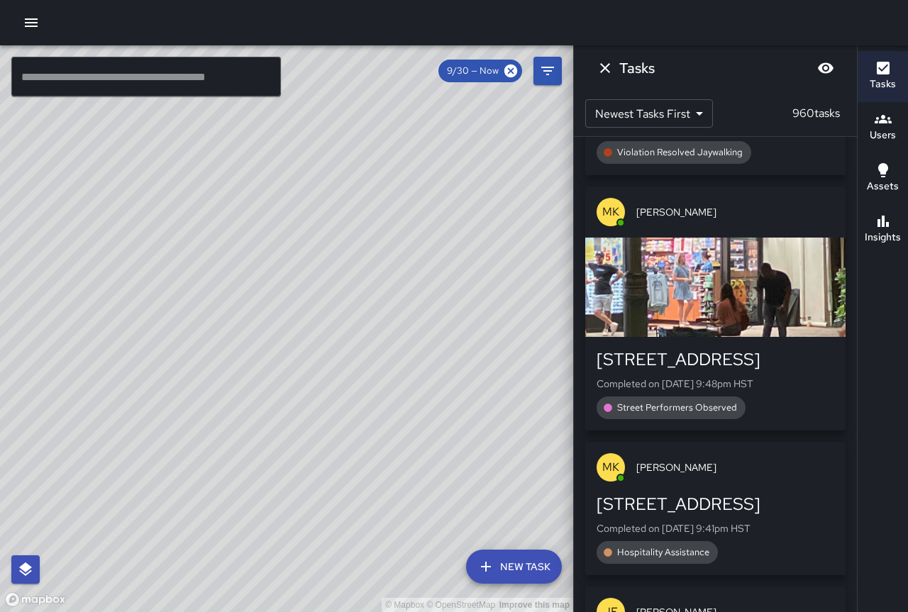
drag, startPoint x: 509, startPoint y: 208, endPoint x: 385, endPoint y: 409, distance: 236.7
click at [385, 409] on div "© Mapbox © OpenStreetMap Improve this map" at bounding box center [286, 328] width 573 height 567
drag, startPoint x: 297, startPoint y: 380, endPoint x: 448, endPoint y: 429, distance: 159.5
click at [456, 434] on div "© Mapbox © OpenStreetMap Improve this map" at bounding box center [286, 328] width 573 height 567
drag, startPoint x: 370, startPoint y: 336, endPoint x: 207, endPoint y: 216, distance: 202.9
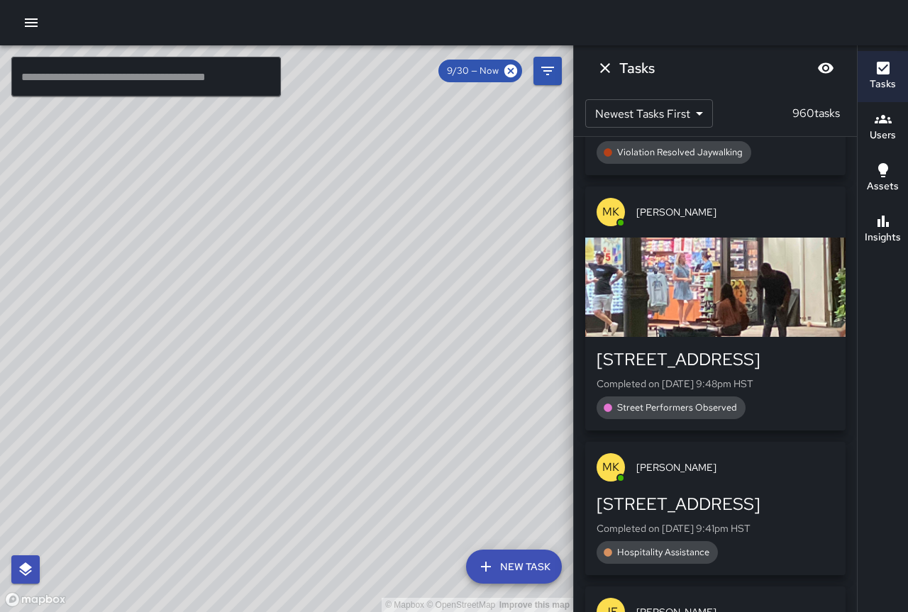
click at [207, 216] on div "© Mapbox © OpenStreetMap Improve this map" at bounding box center [286, 328] width 573 height 567
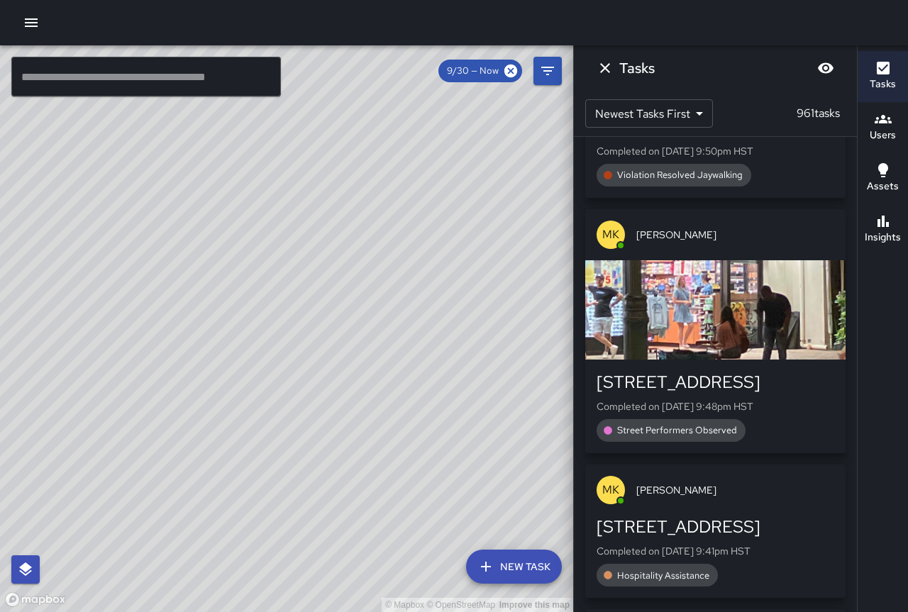
scroll to position [1097, 0]
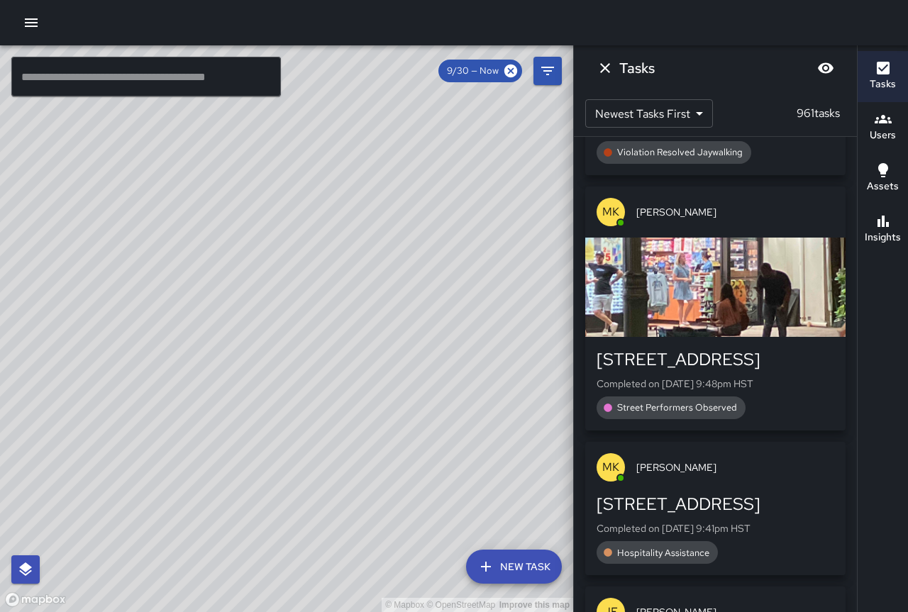
click at [314, 279] on div "© Mapbox © OpenStreetMap Improve this map" at bounding box center [286, 328] width 573 height 567
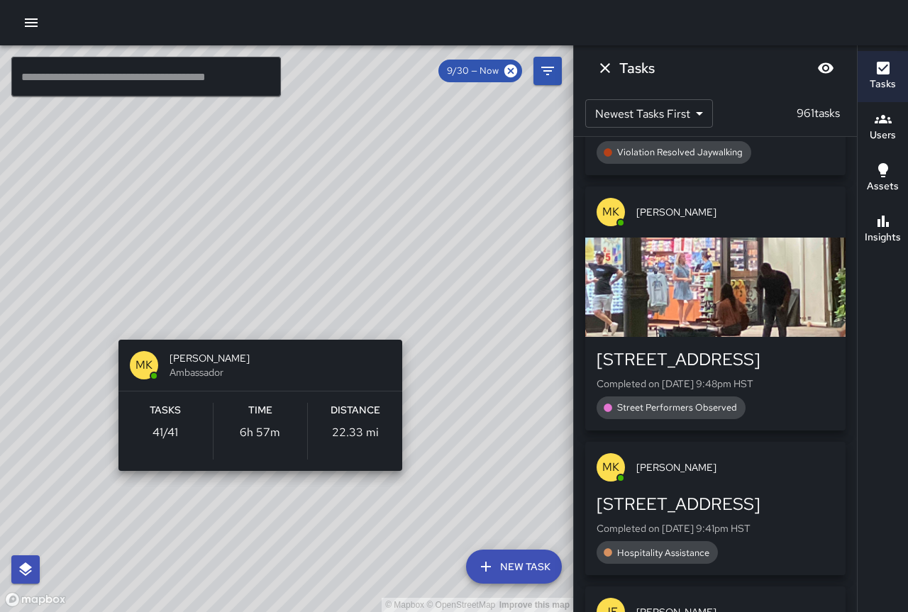
click at [403, 319] on div "© Mapbox © OpenStreetMap Improve this map MK [PERSON_NAME] Ambassador Tasks 41 …" at bounding box center [286, 328] width 573 height 567
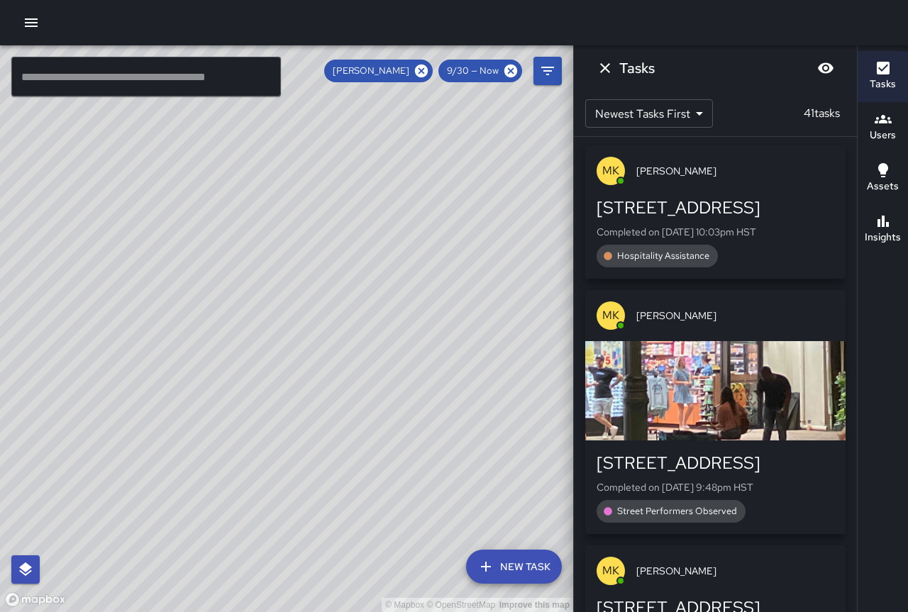
scroll to position [0, 0]
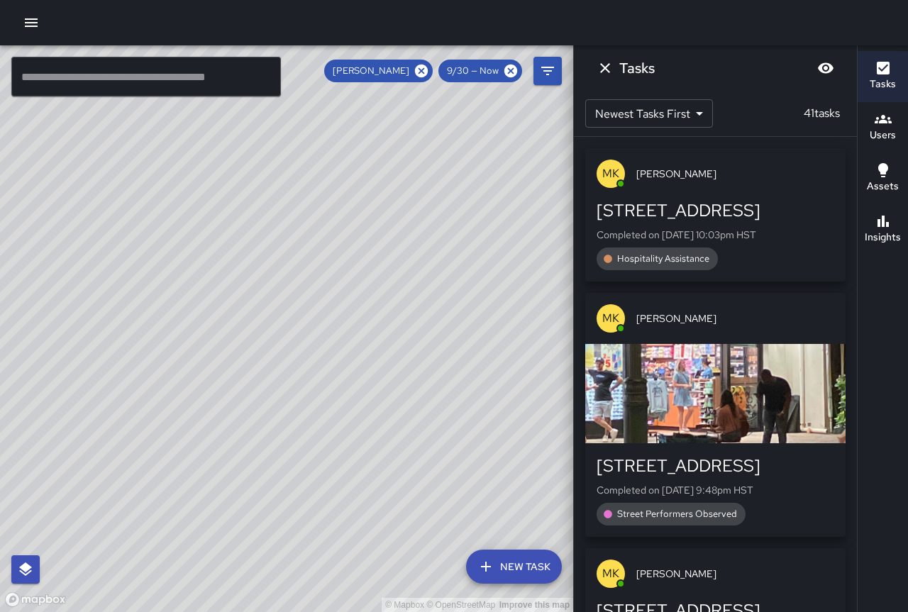
drag, startPoint x: 150, startPoint y: 341, endPoint x: 387, endPoint y: 436, distance: 256.0
click at [387, 436] on div "© Mapbox © OpenStreetMap Improve this map" at bounding box center [286, 328] width 573 height 567
drag, startPoint x: 231, startPoint y: 229, endPoint x: 310, endPoint y: 474, distance: 257.4
click at [310, 474] on div "© Mapbox © OpenStreetMap Improve this map" at bounding box center [286, 328] width 573 height 567
drag, startPoint x: 326, startPoint y: 431, endPoint x: 215, endPoint y: 231, distance: 228.7
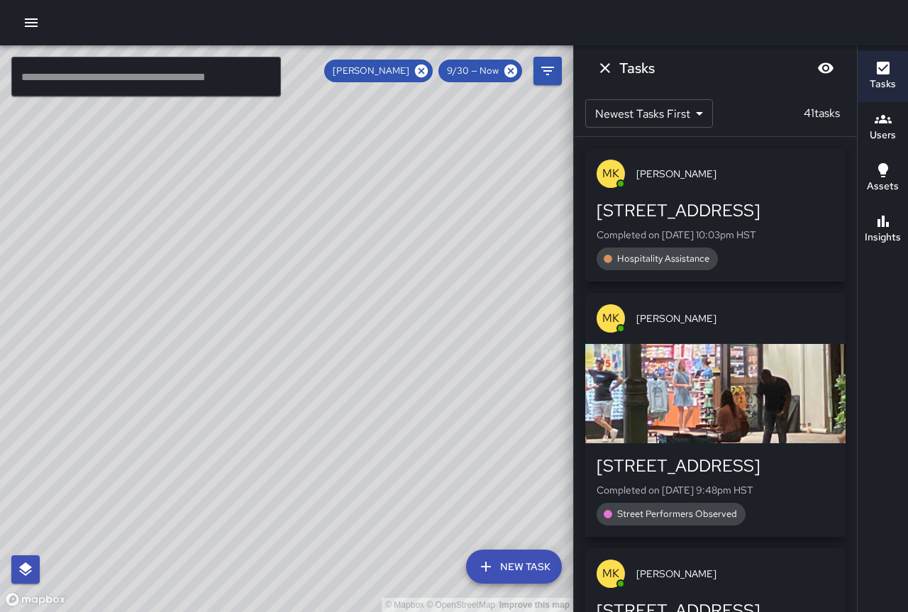
click at [215, 231] on div "© Mapbox © OpenStreetMap Improve this map" at bounding box center [286, 328] width 573 height 567
drag, startPoint x: 319, startPoint y: 392, endPoint x: 198, endPoint y: 207, distance: 221.4
click at [198, 207] on div "© Mapbox © OpenStreetMap Improve this map" at bounding box center [286, 328] width 573 height 567
drag, startPoint x: 288, startPoint y: 390, endPoint x: 233, endPoint y: 231, distance: 167.6
click at [233, 231] on div "© Mapbox © OpenStreetMap Improve this map" at bounding box center [286, 328] width 573 height 567
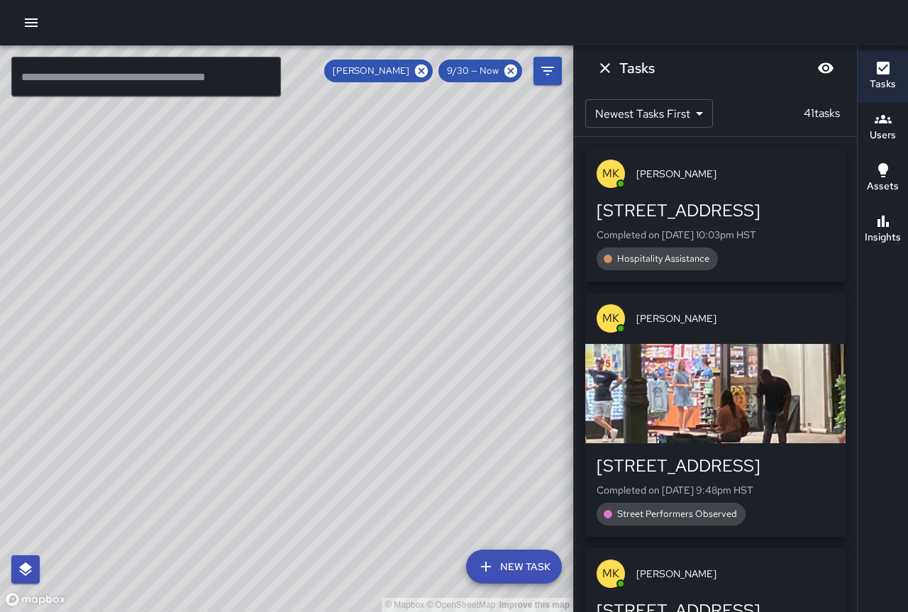
drag, startPoint x: 246, startPoint y: 321, endPoint x: 268, endPoint y: 235, distance: 88.5
click at [268, 235] on div "© Mapbox © OpenStreetMap Improve this map" at bounding box center [286, 328] width 573 height 567
drag, startPoint x: 200, startPoint y: 349, endPoint x: 211, endPoint y: 285, distance: 64.9
click at [158, 250] on div "© Mapbox © OpenStreetMap Improve this map" at bounding box center [286, 328] width 573 height 567
drag, startPoint x: 280, startPoint y: 299, endPoint x: 171, endPoint y: 309, distance: 109.7
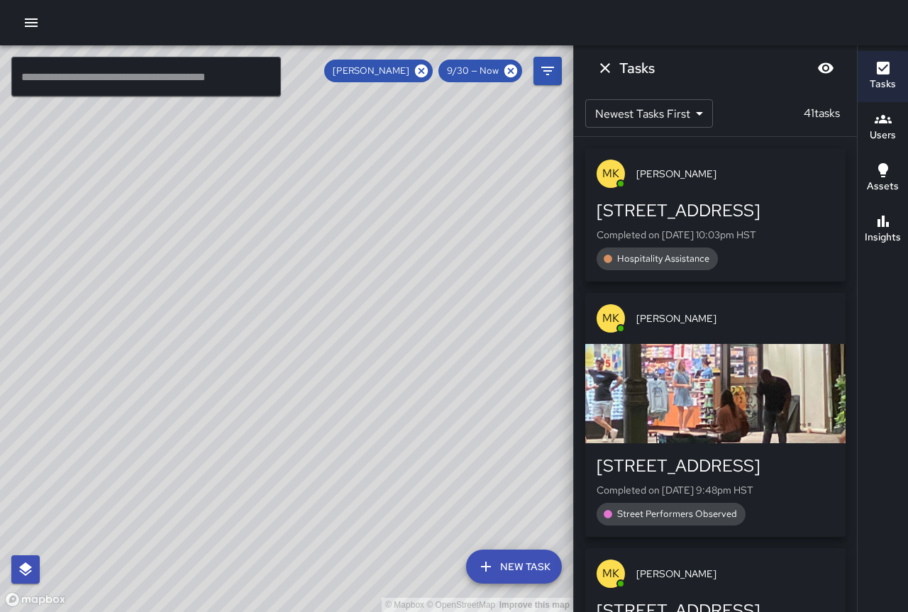
click at [171, 309] on div "© Mapbox © OpenStreetMap Improve this map" at bounding box center [286, 328] width 573 height 567
drag, startPoint x: 379, startPoint y: 424, endPoint x: 199, endPoint y: 274, distance: 233.8
click at [199, 274] on div "© Mapbox © OpenStreetMap Improve this map" at bounding box center [286, 328] width 573 height 567
drag, startPoint x: 326, startPoint y: 422, endPoint x: 285, endPoint y: 322, distance: 107.9
click at [285, 322] on div "© Mapbox © OpenStreetMap Improve this map" at bounding box center [286, 328] width 573 height 567
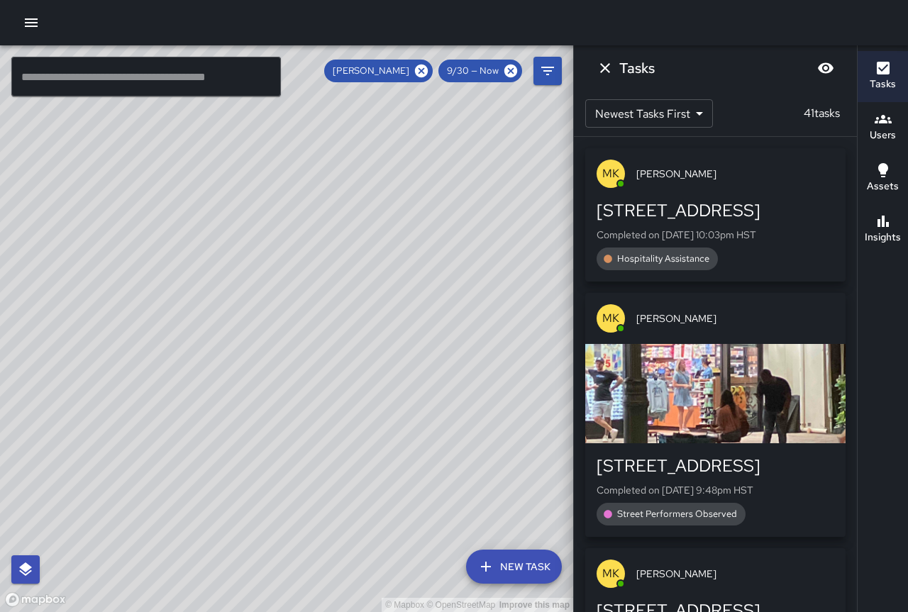
drag, startPoint x: 445, startPoint y: 395, endPoint x: 407, endPoint y: 338, distance: 68.5
click at [407, 338] on div "© Mapbox © OpenStreetMap Improve this map" at bounding box center [286, 328] width 573 height 567
click at [191, 214] on div "© Mapbox © OpenStreetMap Improve this map" at bounding box center [286, 328] width 573 height 567
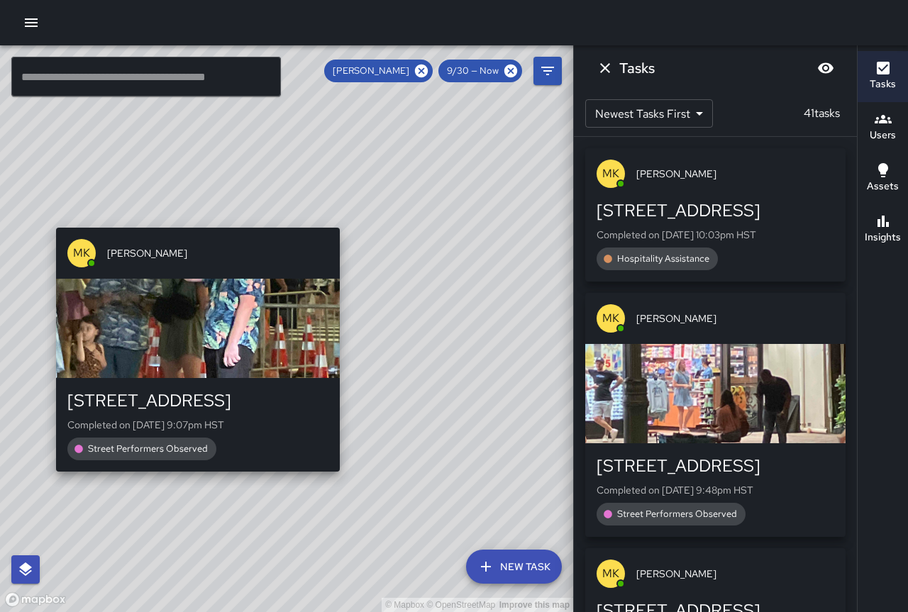
click at [192, 221] on div "© Mapbox © OpenStreetMap Improve this map MK [PERSON_NAME] [STREET_ADDRESS] Com…" at bounding box center [286, 328] width 573 height 567
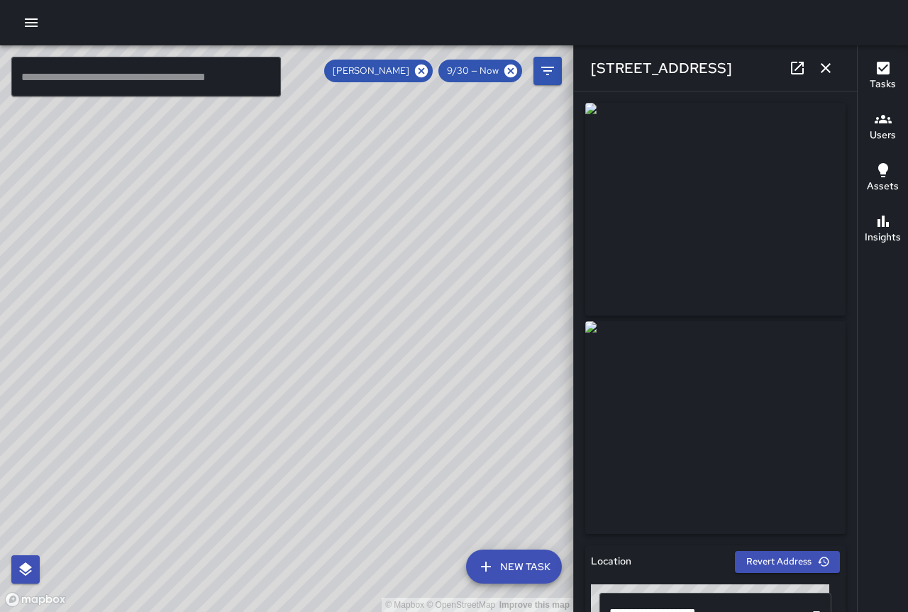
drag, startPoint x: 313, startPoint y: 177, endPoint x: 317, endPoint y: 271, distance: 94.5
click at [317, 271] on div "© Mapbox © OpenStreetMap Improve this map" at bounding box center [286, 328] width 573 height 567
drag, startPoint x: 284, startPoint y: 204, endPoint x: 311, endPoint y: 282, distance: 83.2
click at [311, 282] on div "© Mapbox © OpenStreetMap Improve this map" at bounding box center [286, 328] width 573 height 567
drag, startPoint x: 311, startPoint y: 282, endPoint x: 315, endPoint y: 346, distance: 63.3
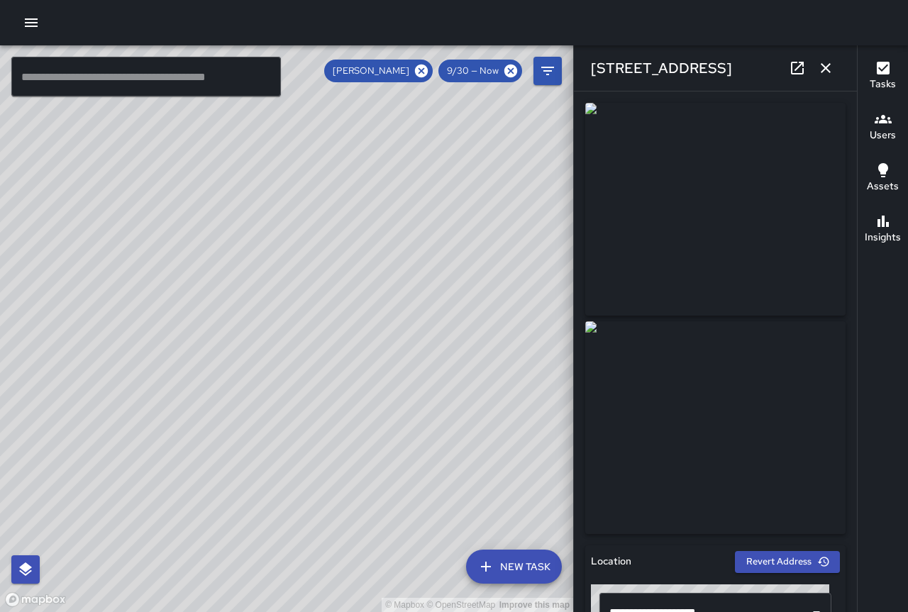
click at [315, 346] on div "© Mapbox © OpenStreetMap Improve this map" at bounding box center [286, 328] width 573 height 567
drag, startPoint x: 257, startPoint y: 324, endPoint x: 301, endPoint y: 365, distance: 60.2
click at [301, 365] on div "© Mapbox © OpenStreetMap Improve this map" at bounding box center [286, 328] width 573 height 567
drag, startPoint x: 299, startPoint y: 365, endPoint x: 382, endPoint y: 377, distance: 83.8
click at [385, 382] on div "© Mapbox © OpenStreetMap Improve this map" at bounding box center [286, 328] width 573 height 567
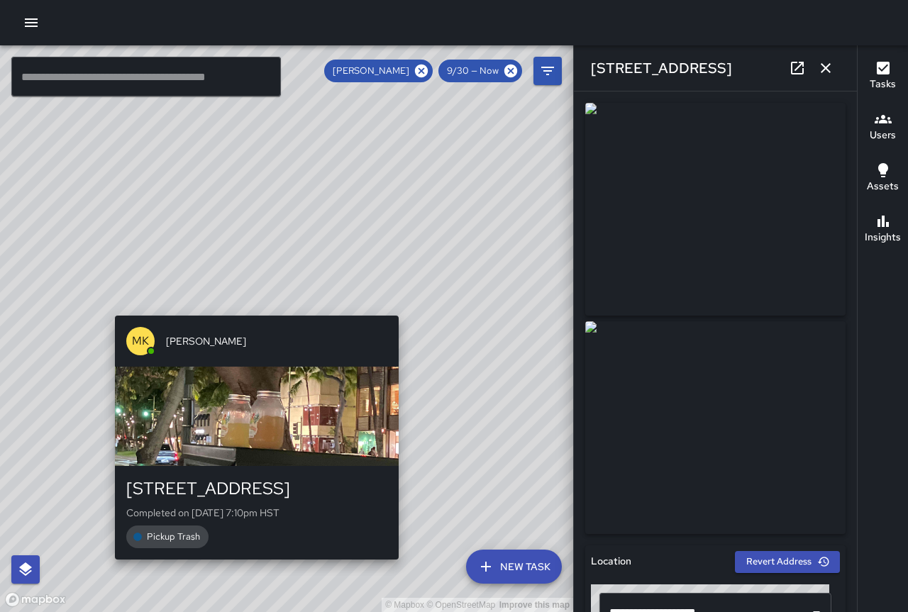
click at [103, 302] on div "© Mapbox © OpenStreetMap Improve this map MK [PERSON_NAME] [STREET_ADDRESS] Com…" at bounding box center [286, 328] width 573 height 567
type input "**********"
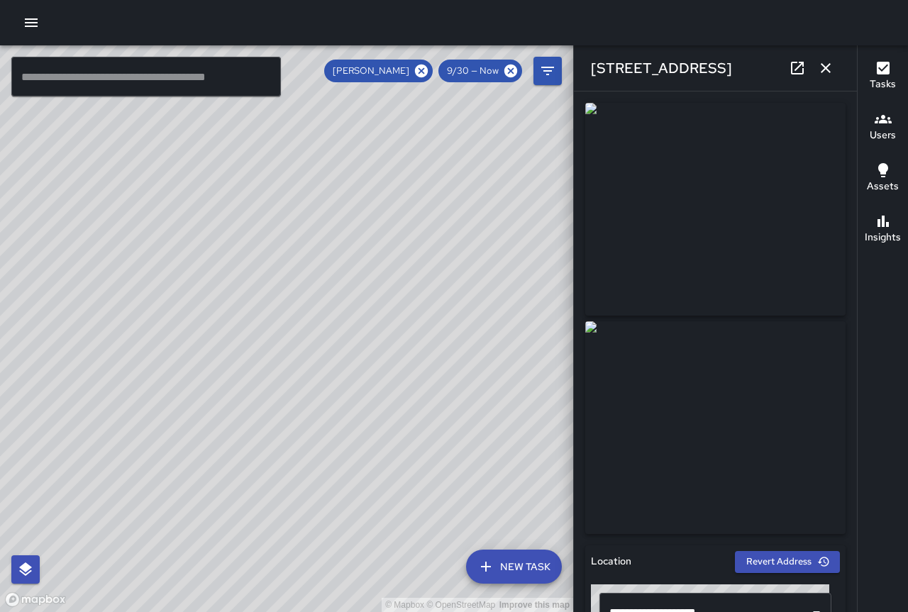
drag, startPoint x: 359, startPoint y: 284, endPoint x: 316, endPoint y: 412, distance: 135.5
click at [316, 412] on div "© Mapbox © OpenStreetMap Improve this map" at bounding box center [286, 328] width 573 height 567
click at [265, 368] on div "© Mapbox © OpenStreetMap Improve this map" at bounding box center [286, 328] width 573 height 567
click at [826, 67] on icon "button" at bounding box center [826, 68] width 10 height 10
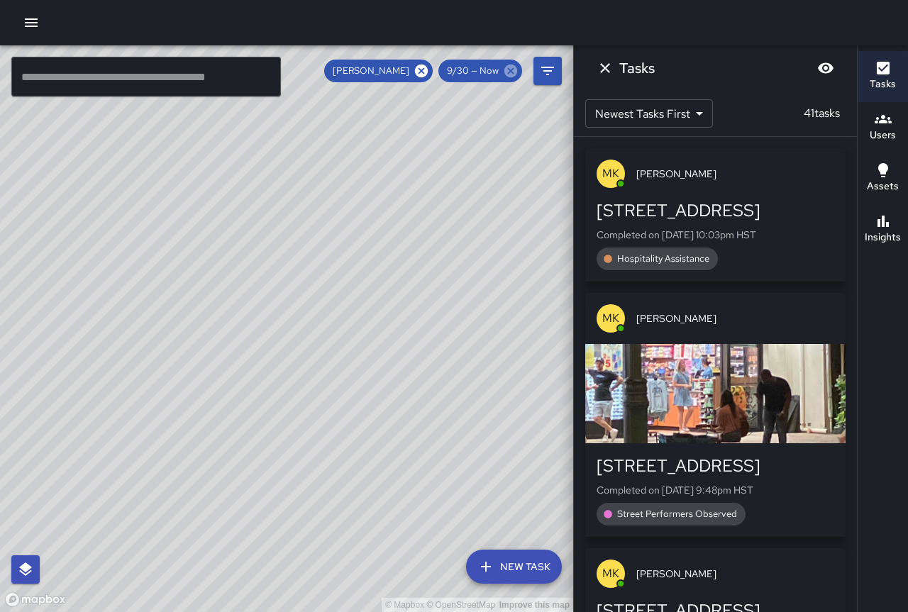
click at [512, 72] on icon at bounding box center [511, 71] width 16 height 16
click at [508, 70] on icon at bounding box center [510, 71] width 13 height 13
click at [515, 67] on icon at bounding box center [510, 71] width 13 height 13
click at [424, 70] on icon at bounding box center [422, 71] width 16 height 16
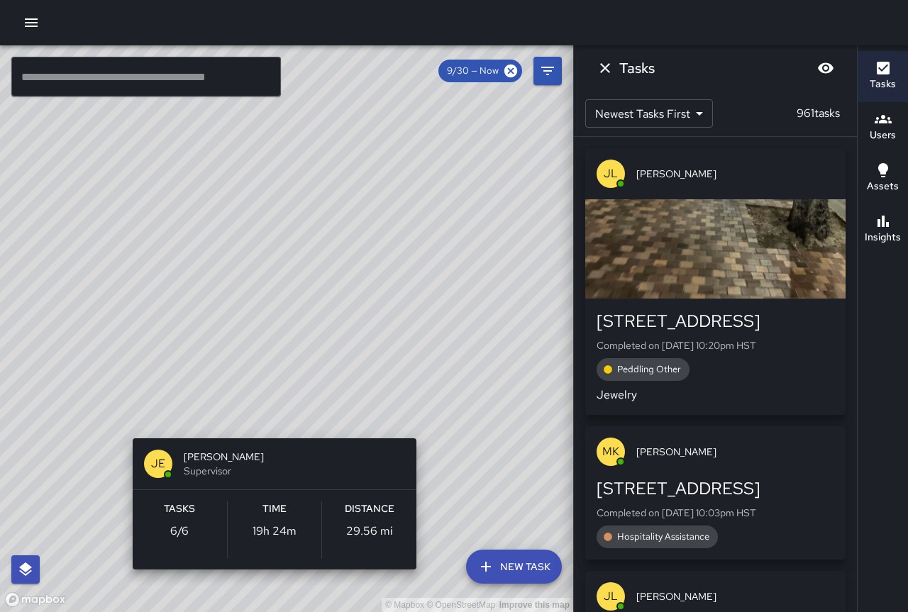
click at [268, 414] on div "© Mapbox © OpenStreetMap Improve this map [PERSON_NAME] Supervisor Tasks 6 / 6 …" at bounding box center [286, 328] width 573 height 567
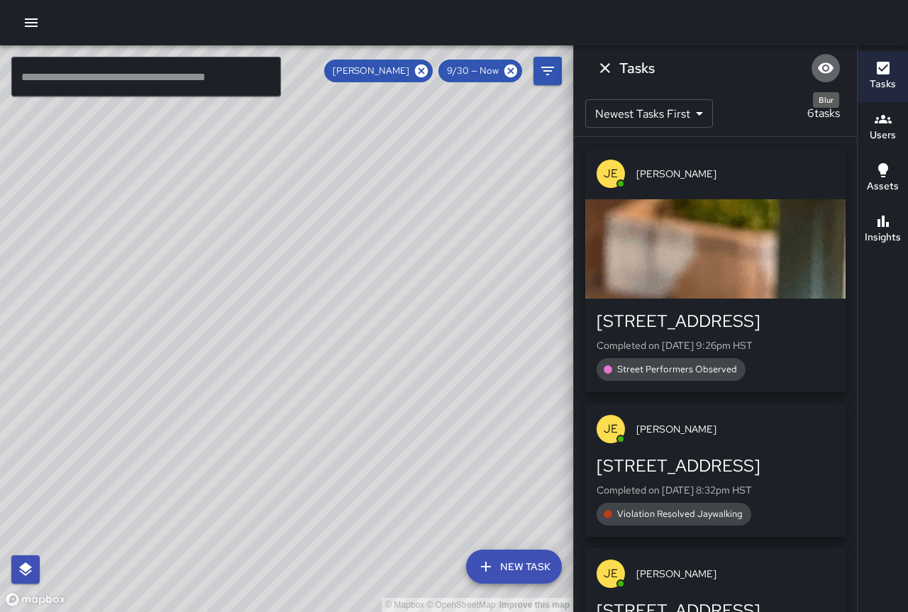
click at [829, 63] on icon "Blur" at bounding box center [825, 68] width 17 height 17
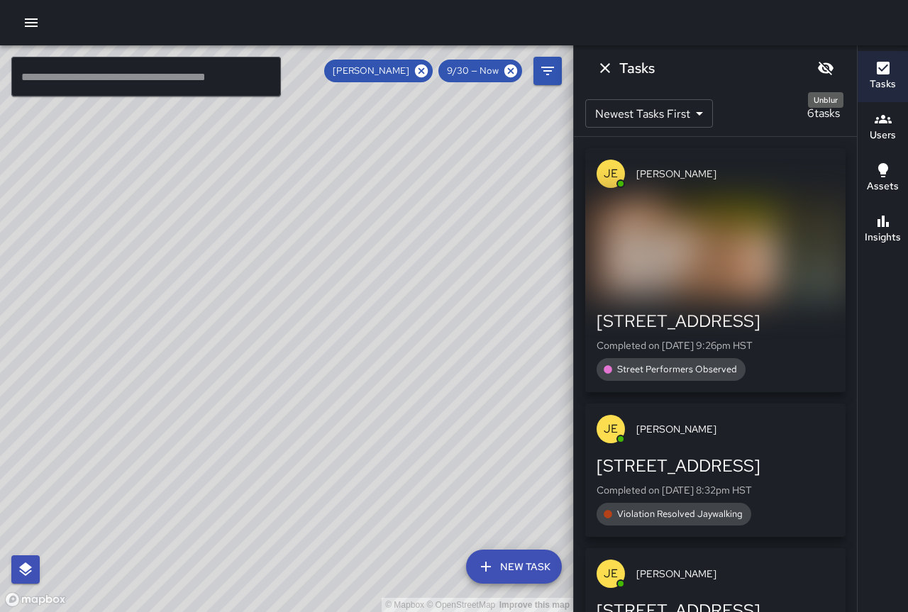
click at [829, 63] on icon "Unblur" at bounding box center [825, 68] width 17 height 17
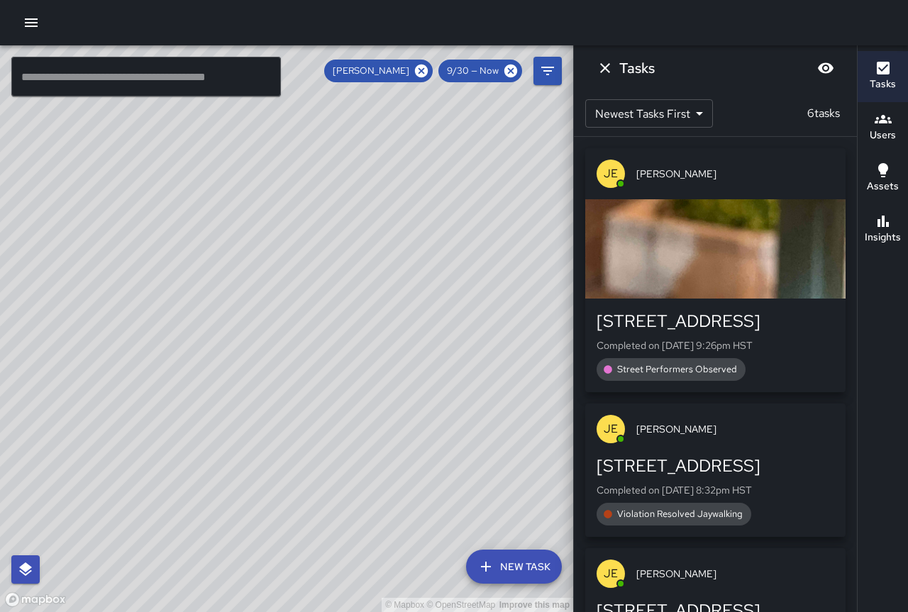
click at [744, 255] on div "button" at bounding box center [715, 248] width 260 height 99
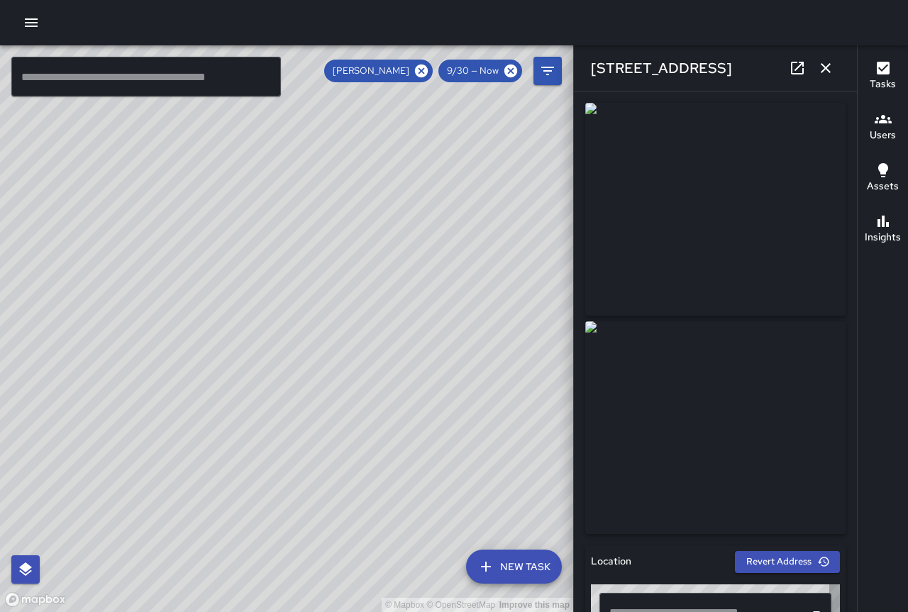
type input "**********"
click at [822, 65] on icon "button" at bounding box center [825, 68] width 17 height 17
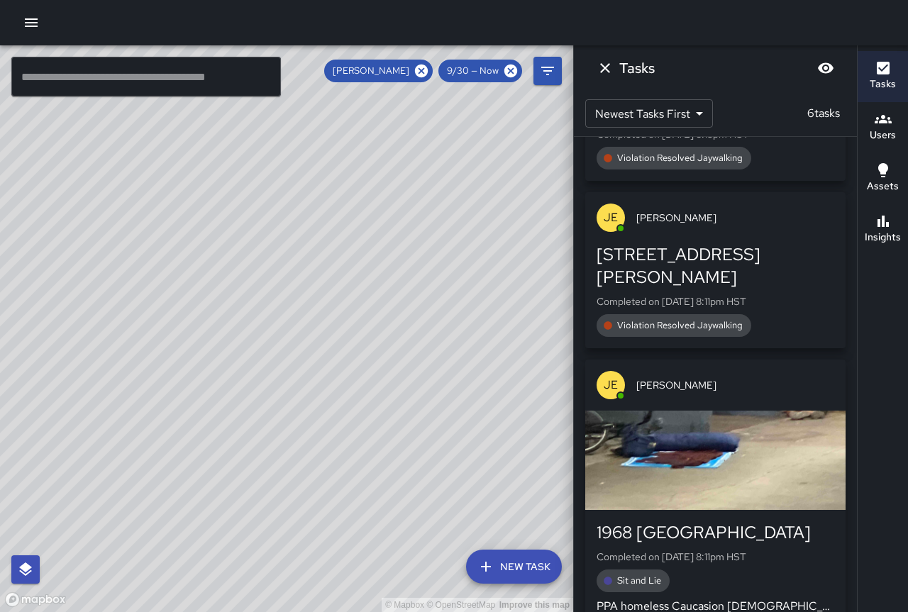
scroll to position [649, 0]
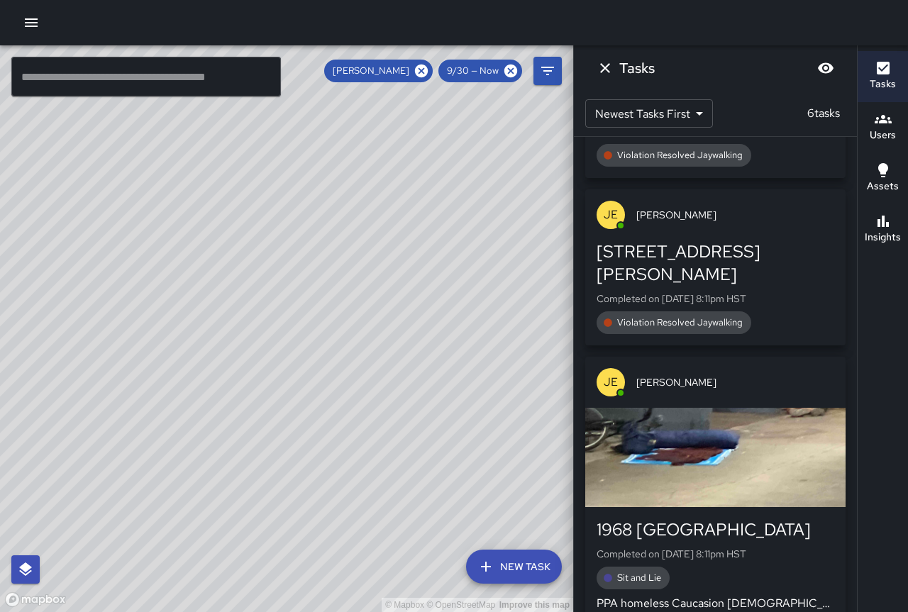
click at [661, 456] on div "button" at bounding box center [715, 457] width 260 height 99
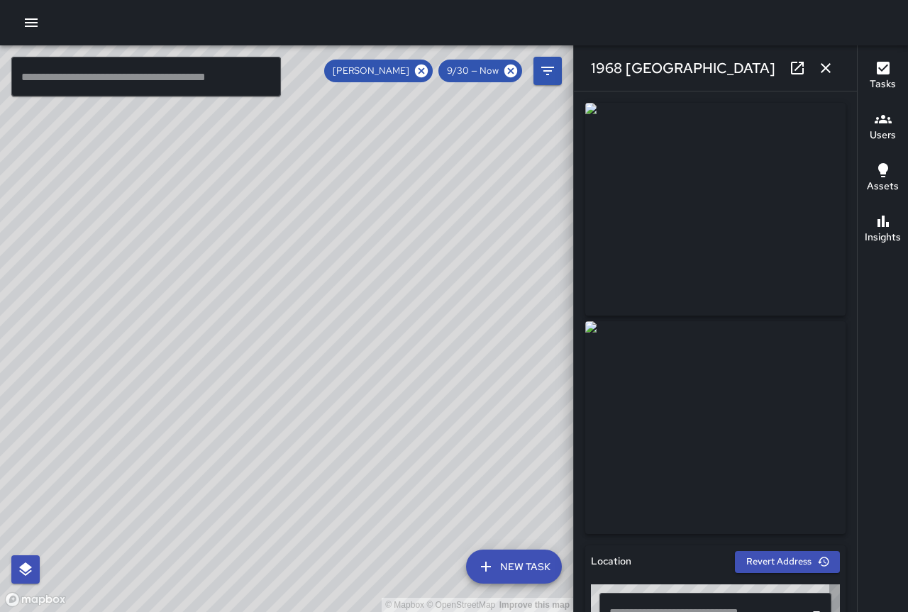
type input "**********"
click at [822, 70] on icon "button" at bounding box center [825, 68] width 17 height 17
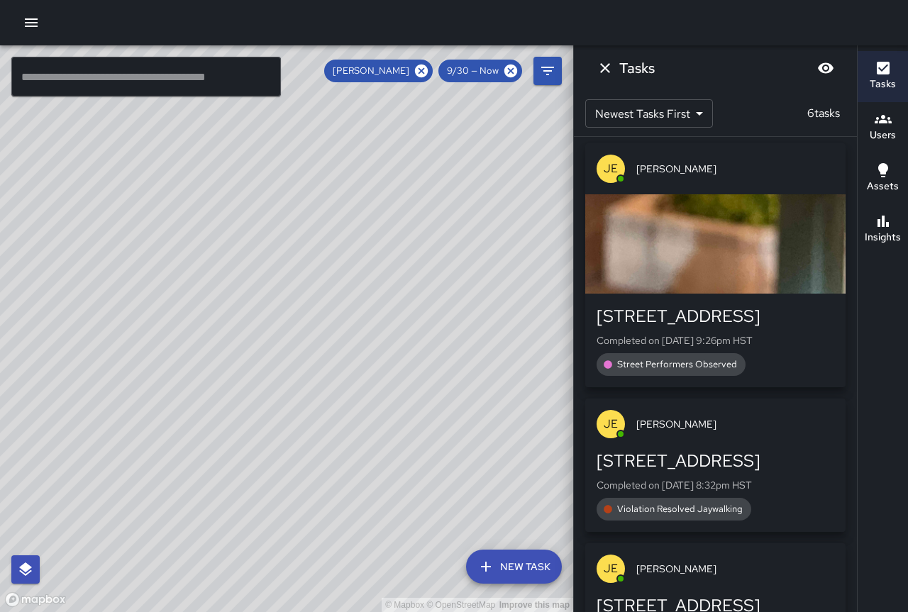
scroll to position [0, 0]
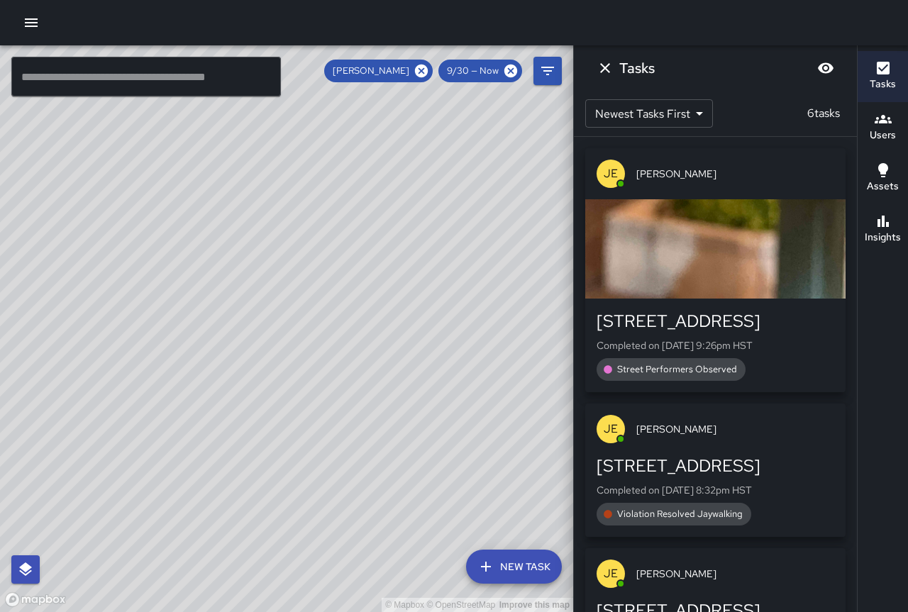
click at [429, 287] on div "© Mapbox © OpenStreetMap Improve this map" at bounding box center [286, 328] width 573 height 567
drag, startPoint x: 398, startPoint y: 406, endPoint x: 233, endPoint y: 445, distance: 169.2
click at [233, 454] on div "© Mapbox © OpenStreetMap Improve this map" at bounding box center [286, 328] width 573 height 567
drag, startPoint x: 299, startPoint y: 470, endPoint x: 250, endPoint y: 313, distance: 164.5
click at [250, 313] on div "© Mapbox © OpenStreetMap Improve this map" at bounding box center [286, 328] width 573 height 567
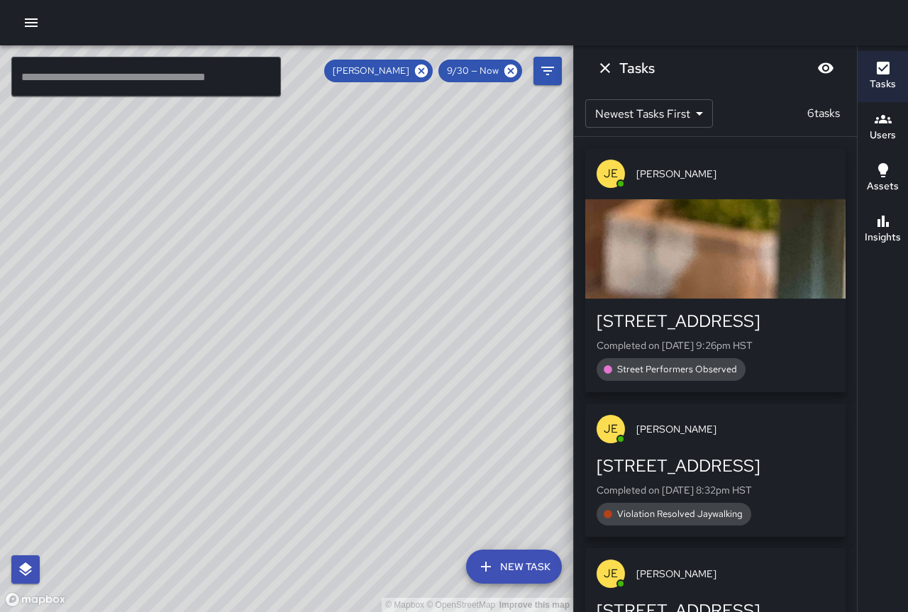
drag, startPoint x: 374, startPoint y: 414, endPoint x: 290, endPoint y: 314, distance: 130.9
click at [290, 314] on div "© Mapbox © OpenStreetMap Improve this map" at bounding box center [286, 328] width 573 height 567
drag, startPoint x: 326, startPoint y: 417, endPoint x: 224, endPoint y: 283, distance: 168.0
click at [224, 283] on div "© Mapbox © OpenStreetMap Improve this map" at bounding box center [286, 328] width 573 height 567
drag, startPoint x: 304, startPoint y: 358, endPoint x: 464, endPoint y: 529, distance: 234.4
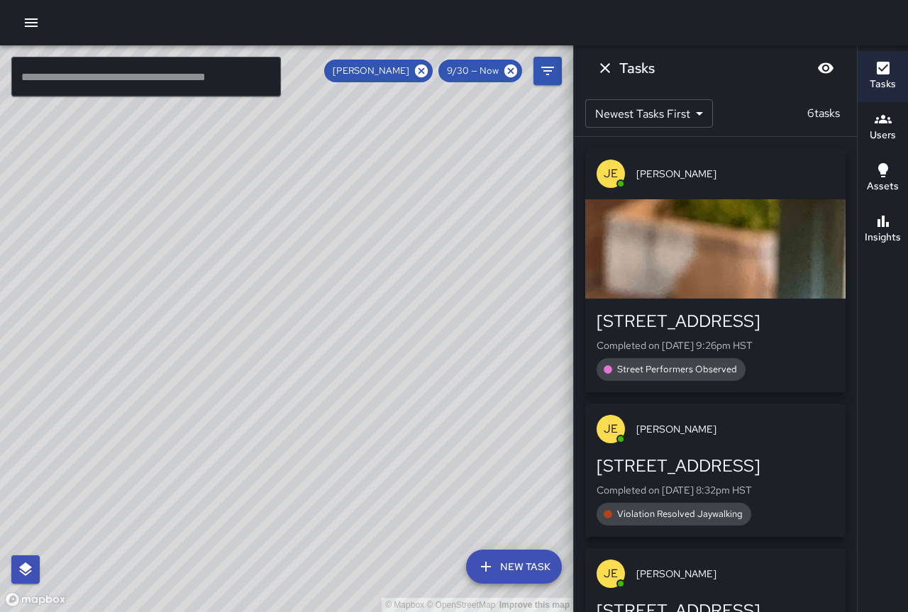
click at [464, 529] on div "© Mapbox © OpenStreetMap Improve this map" at bounding box center [286, 328] width 573 height 567
click at [397, 274] on div "© Mapbox © OpenStreetMap Improve this map" at bounding box center [286, 328] width 573 height 567
drag, startPoint x: 373, startPoint y: 252, endPoint x: 257, endPoint y: 279, distance: 119.5
click at [258, 279] on div "© Mapbox © OpenStreetMap Improve this map" at bounding box center [286, 328] width 573 height 567
drag, startPoint x: 461, startPoint y: 382, endPoint x: 197, endPoint y: 179, distance: 333.5
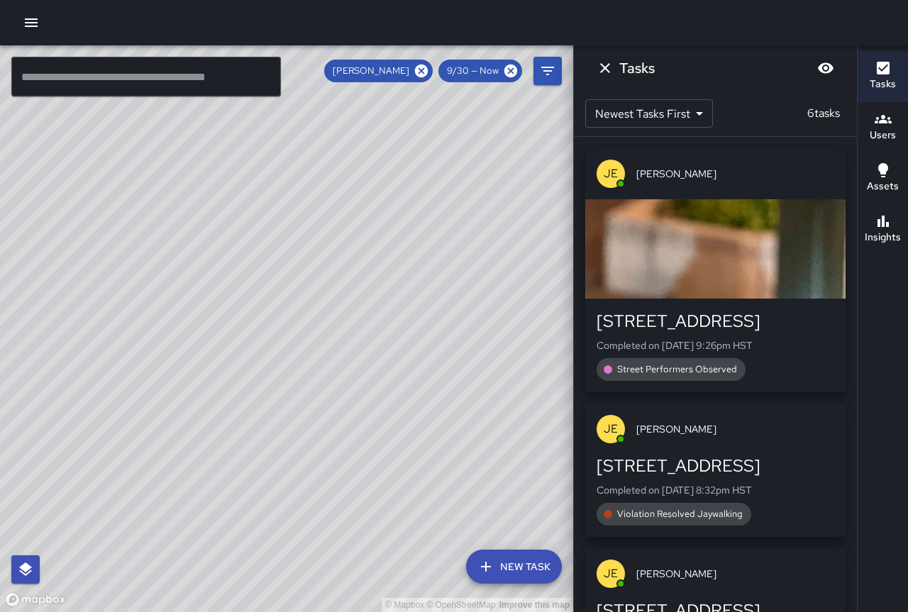
click at [197, 179] on div "© Mapbox © OpenStreetMap Improve this map" at bounding box center [286, 328] width 573 height 567
drag, startPoint x: 129, startPoint y: 202, endPoint x: 214, endPoint y: 289, distance: 121.4
click at [214, 288] on div "© Mapbox © OpenStreetMap Improve this map" at bounding box center [286, 328] width 573 height 567
drag, startPoint x: 138, startPoint y: 226, endPoint x: 399, endPoint y: 381, distance: 304.1
click at [399, 381] on div "© Mapbox © OpenStreetMap Improve this map" at bounding box center [286, 328] width 573 height 567
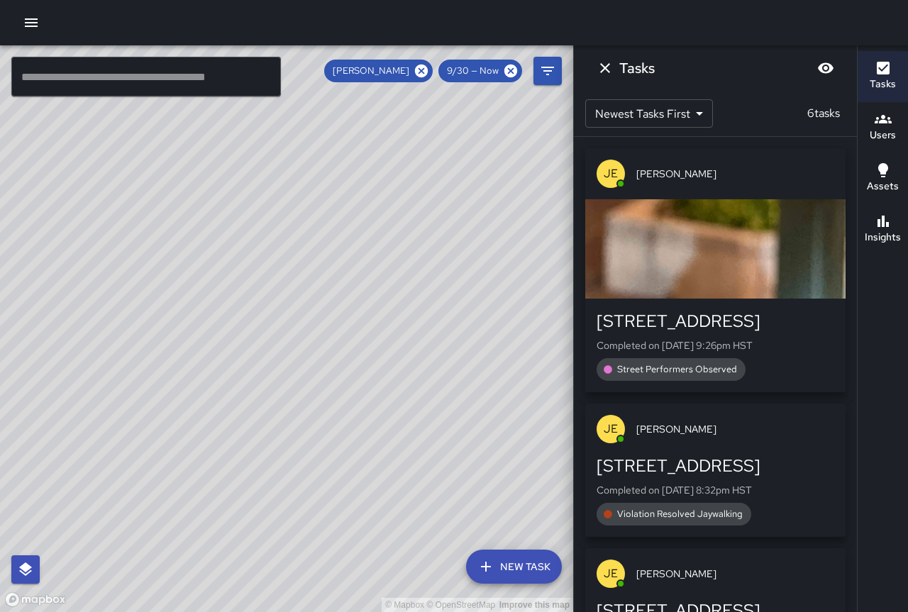
drag, startPoint x: 292, startPoint y: 305, endPoint x: 468, endPoint y: 369, distance: 187.2
click at [468, 369] on div "© Mapbox © OpenStreetMap Improve this map" at bounding box center [286, 328] width 573 height 567
drag, startPoint x: 269, startPoint y: 292, endPoint x: 359, endPoint y: 321, distance: 94.7
click at [359, 321] on div "© Mapbox © OpenStreetMap Improve this map" at bounding box center [286, 328] width 573 height 567
drag, startPoint x: 280, startPoint y: 374, endPoint x: 355, endPoint y: 326, distance: 88.8
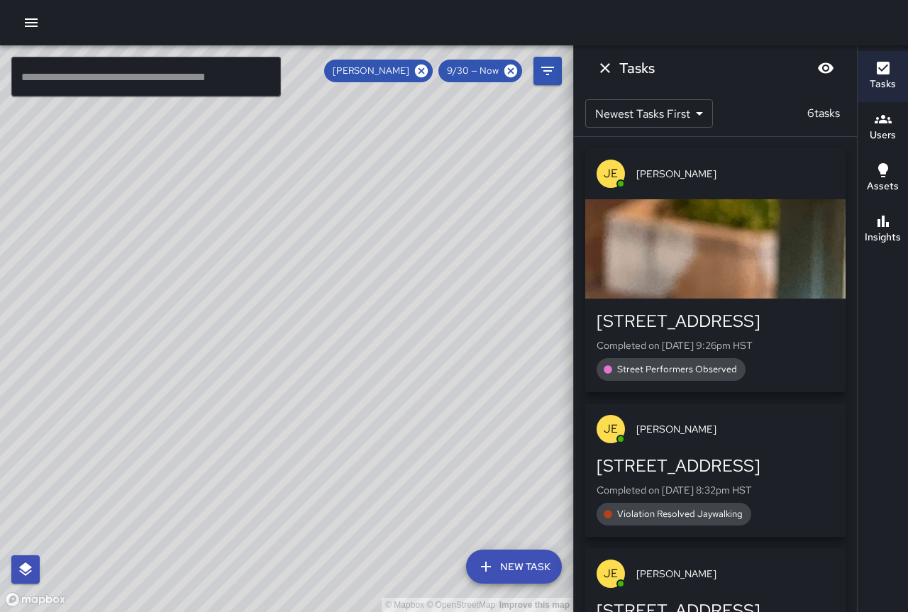
click at [366, 325] on div "© Mapbox © OpenStreetMap Improve this map" at bounding box center [286, 328] width 573 height 567
drag, startPoint x: 440, startPoint y: 396, endPoint x: 116, endPoint y: 240, distance: 359.9
click at [116, 241] on div "© Mapbox © OpenStreetMap Improve this map" at bounding box center [286, 328] width 573 height 567
drag, startPoint x: 456, startPoint y: 346, endPoint x: 426, endPoint y: 500, distance: 157.7
click at [461, 519] on div "© Mapbox © OpenStreetMap Improve this map" at bounding box center [286, 328] width 573 height 567
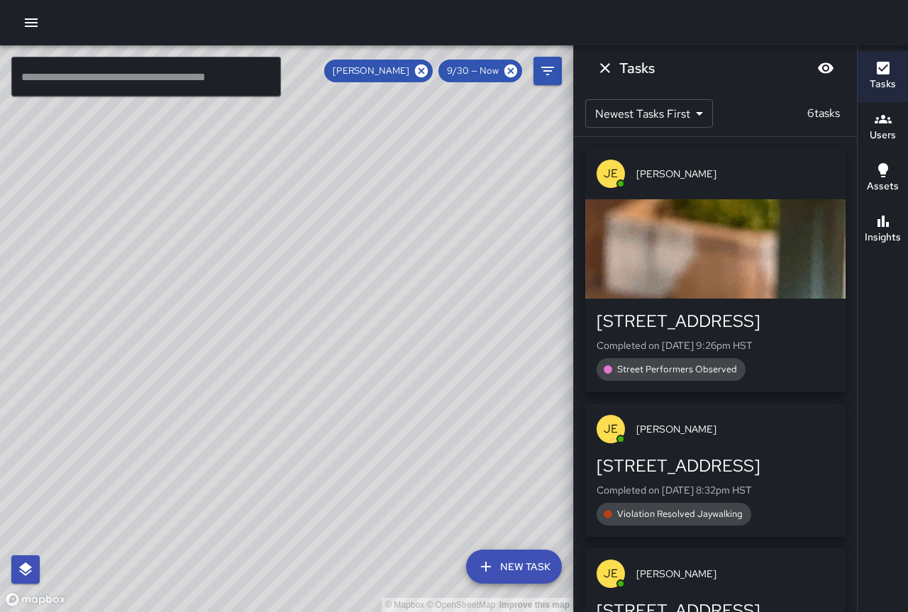
drag, startPoint x: 438, startPoint y: 421, endPoint x: 307, endPoint y: 308, distance: 172.6
click at [307, 308] on div "© Mapbox © OpenStreetMap Improve this map" at bounding box center [286, 328] width 573 height 567
